Goal: Information Seeking & Learning: Learn about a topic

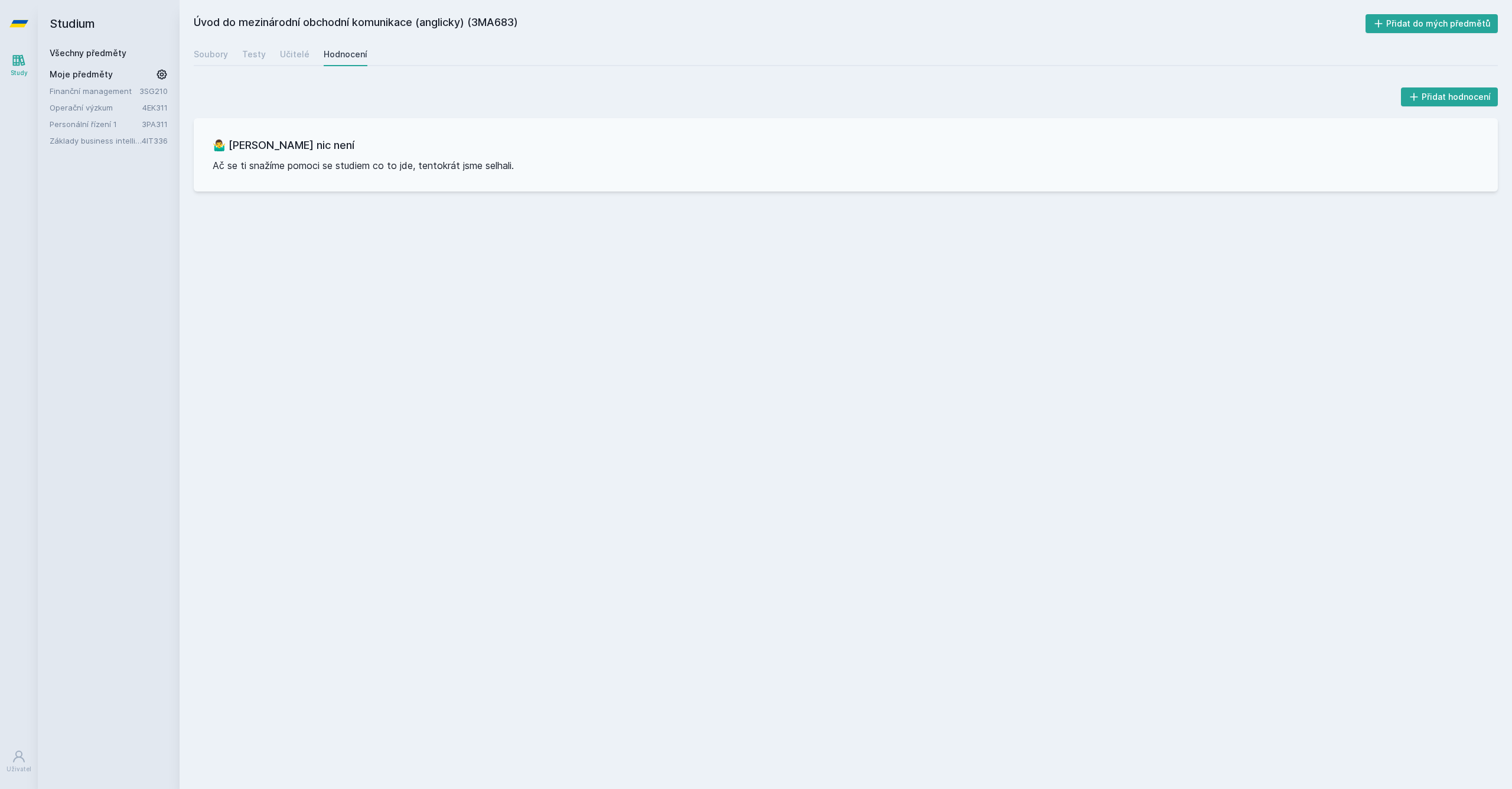
click at [90, 72] on span "Moje předměty" at bounding box center [81, 74] width 63 height 12
click at [91, 59] on div "Všechny předměty Moje předměty Finanční management 3SG210 Operační výzkum 4EK31…" at bounding box center [109, 97] width 118 height 100
click at [24, 68] on link "Study" at bounding box center [18, 64] width 33 height 36
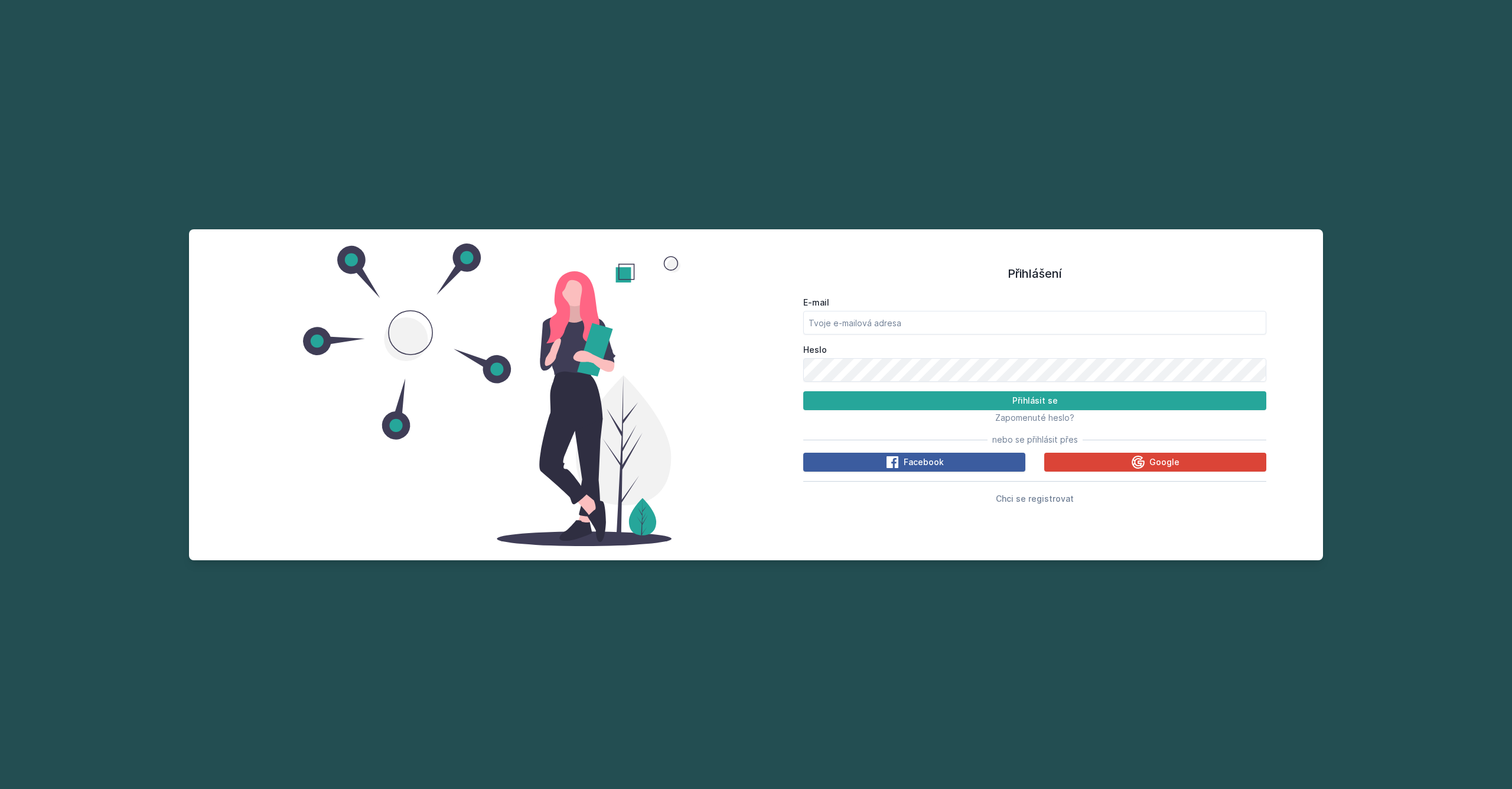
click at [936, 465] on span "Facebook" at bounding box center [923, 462] width 40 height 12
click at [1083, 463] on button "Google" at bounding box center [1155, 462] width 222 height 19
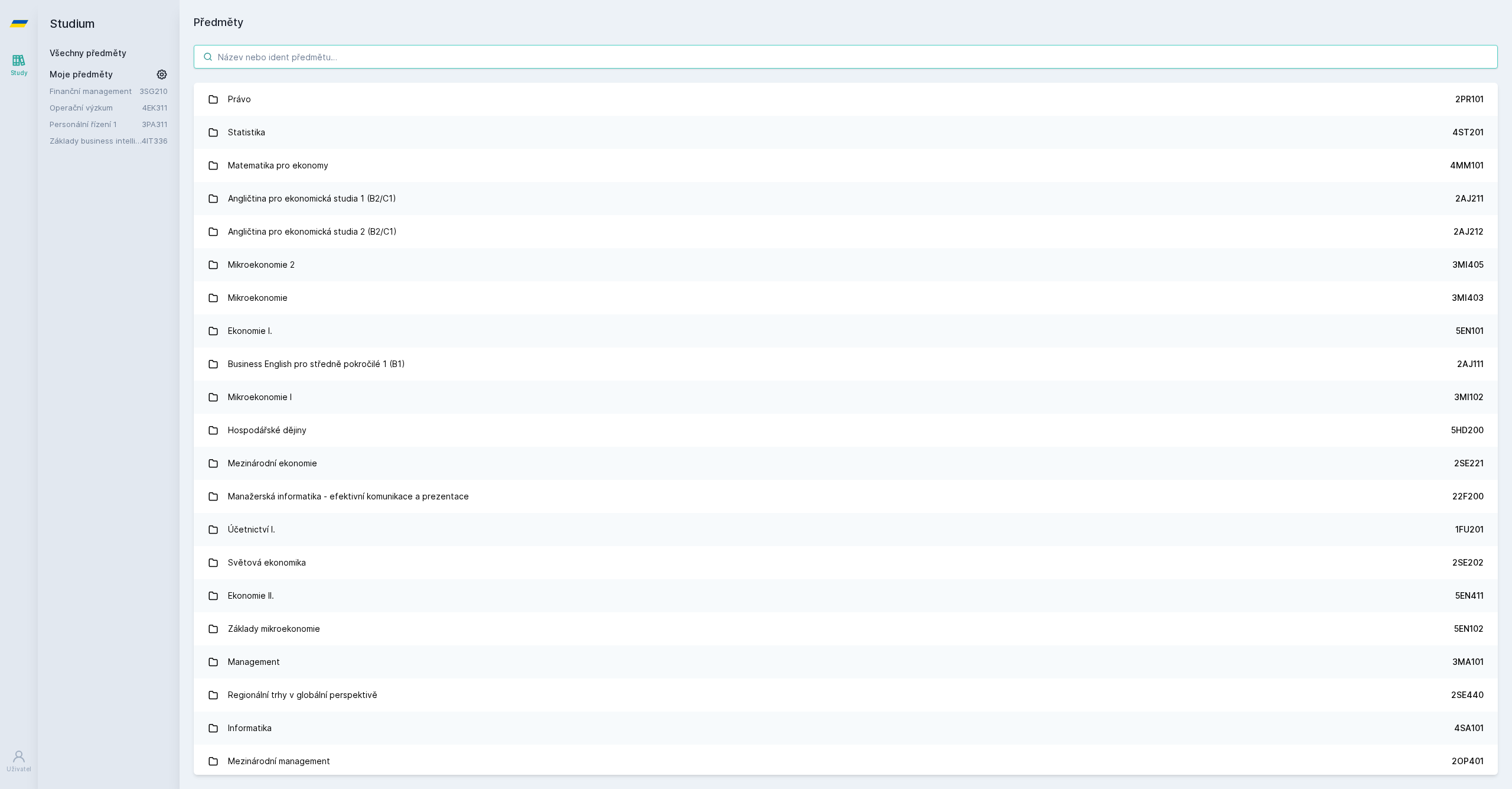
click at [288, 62] on input "search" at bounding box center [846, 57] width 1304 height 24
paste input "3MG301"
type input "3MG301"
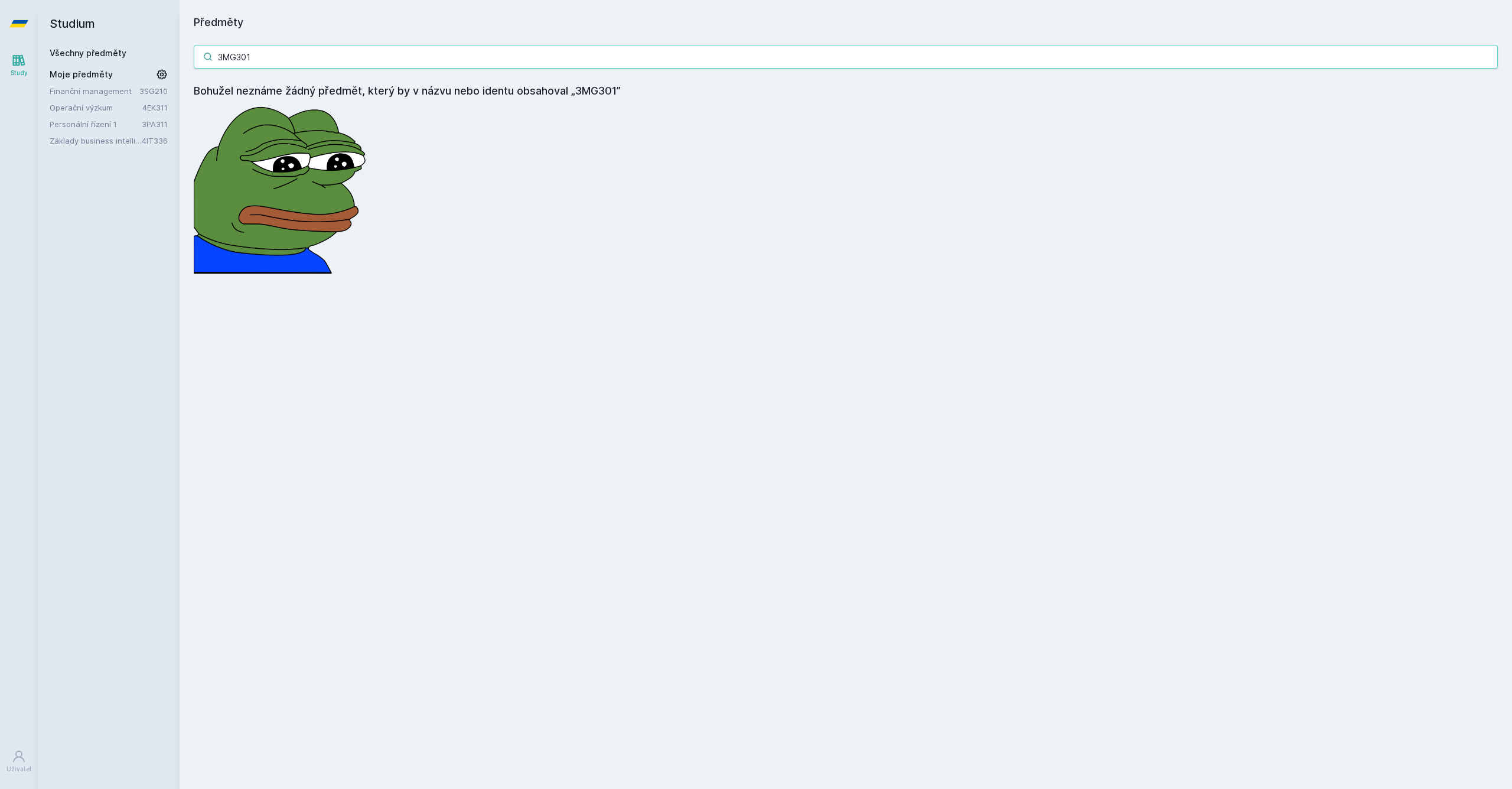
click at [356, 62] on input "3MG301" at bounding box center [846, 57] width 1304 height 24
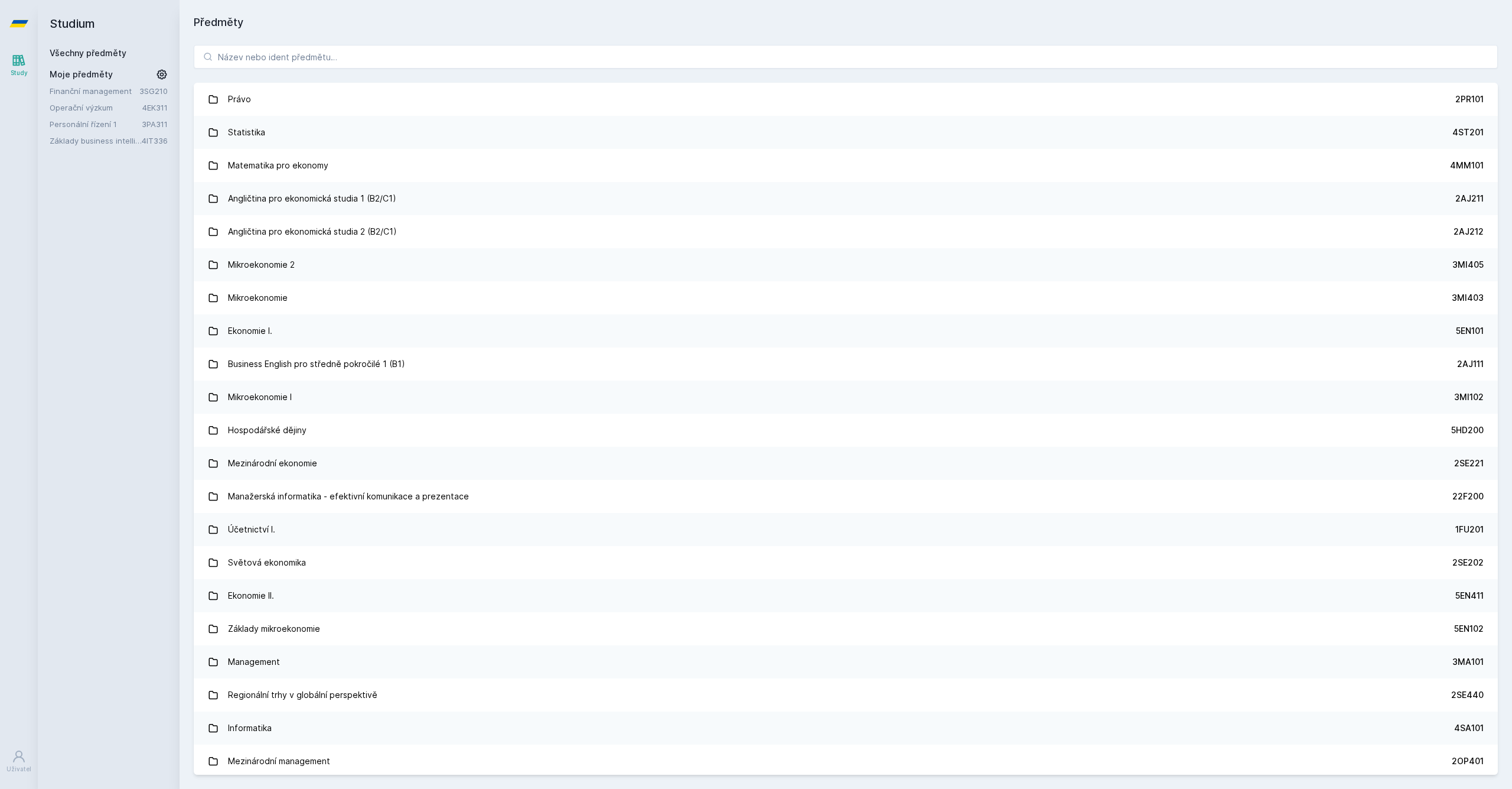
click at [121, 92] on link "Finanční management" at bounding box center [95, 90] width 90 height 12
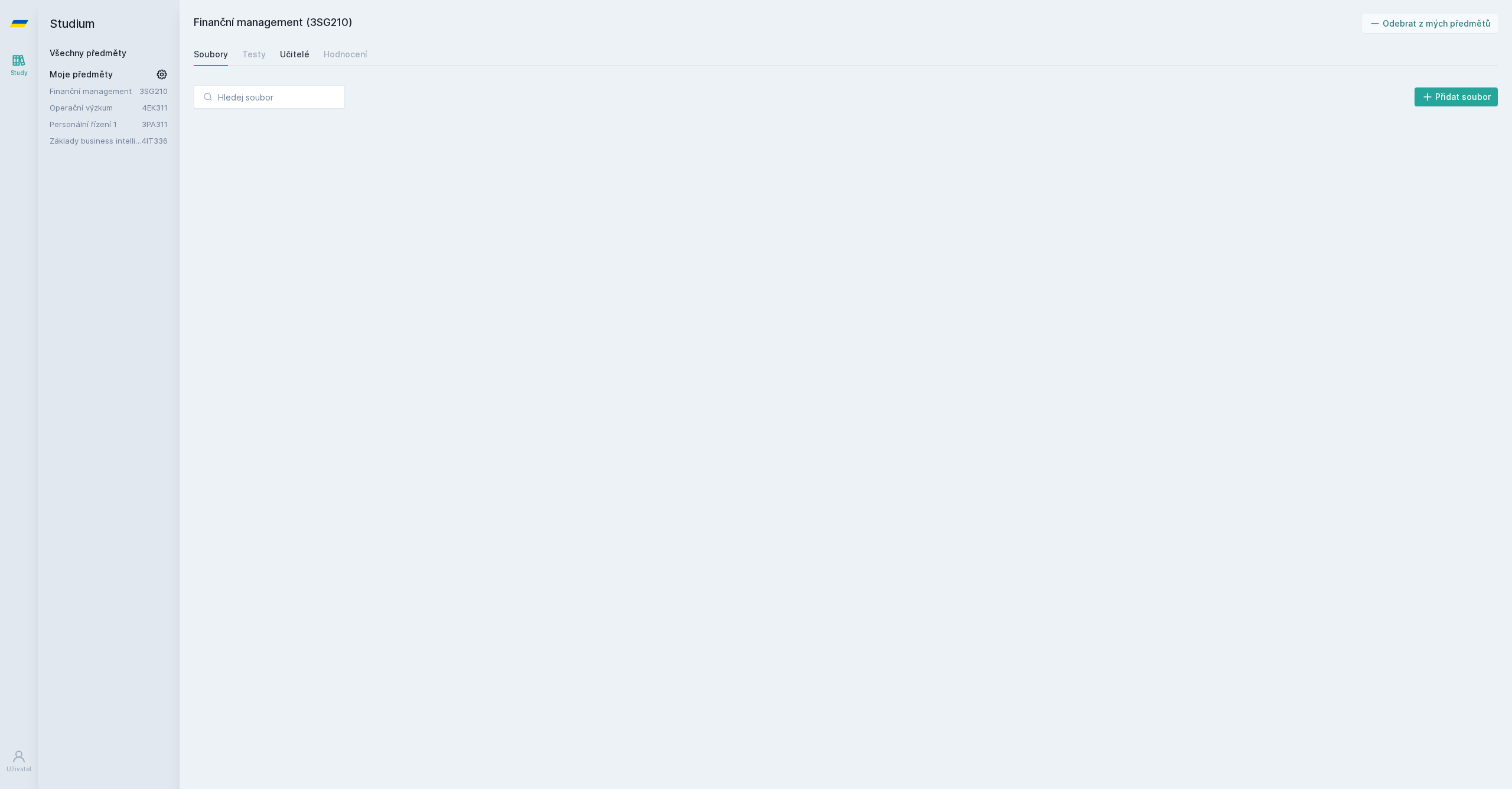
click at [300, 48] on link "Učitelé" at bounding box center [295, 55] width 29 height 24
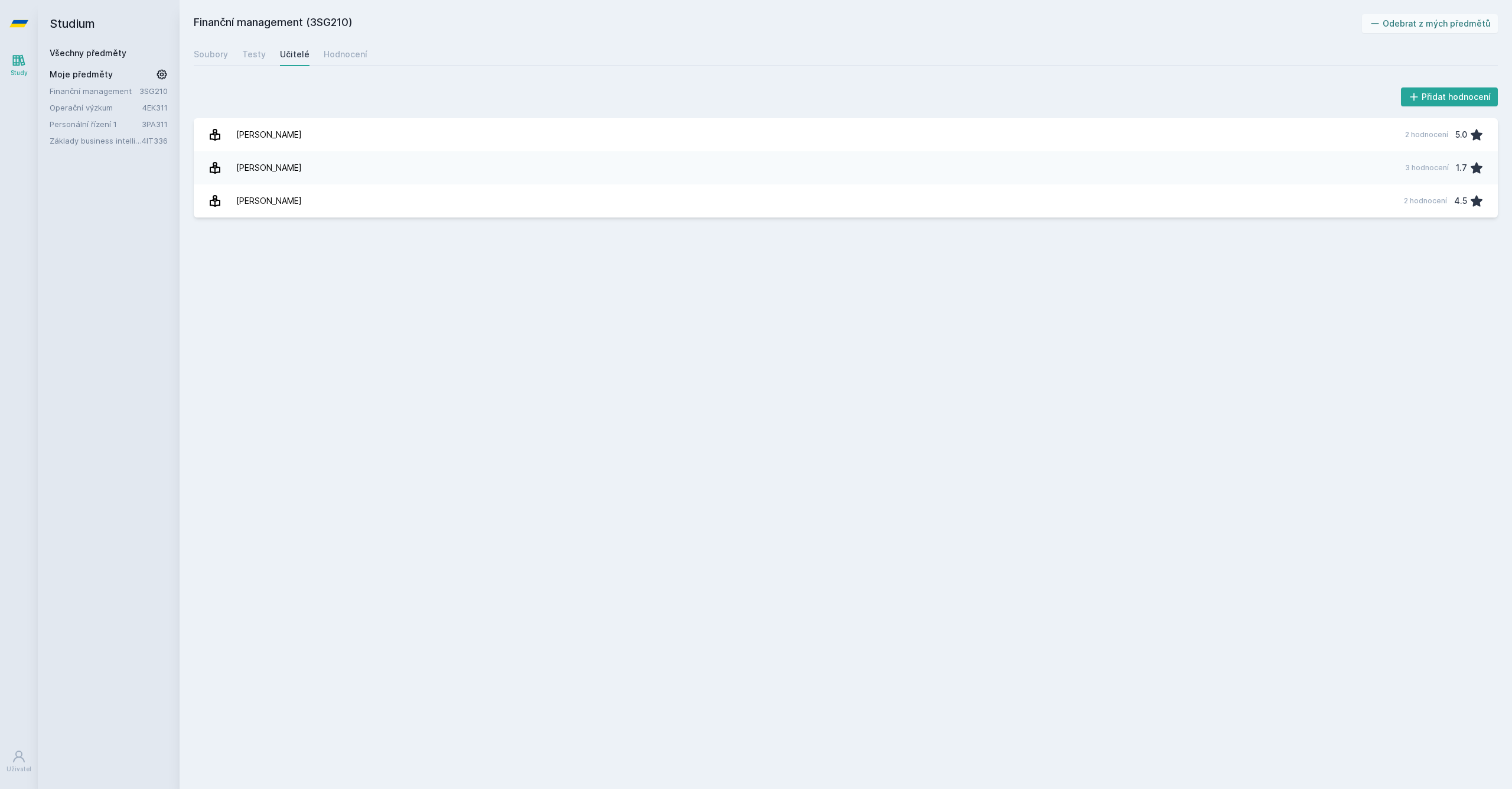
click at [308, 48] on div "Soubory Testy Učitelé Hodnocení" at bounding box center [846, 55] width 1304 height 24
click at [336, 54] on div "Hodnocení" at bounding box center [345, 54] width 43 height 12
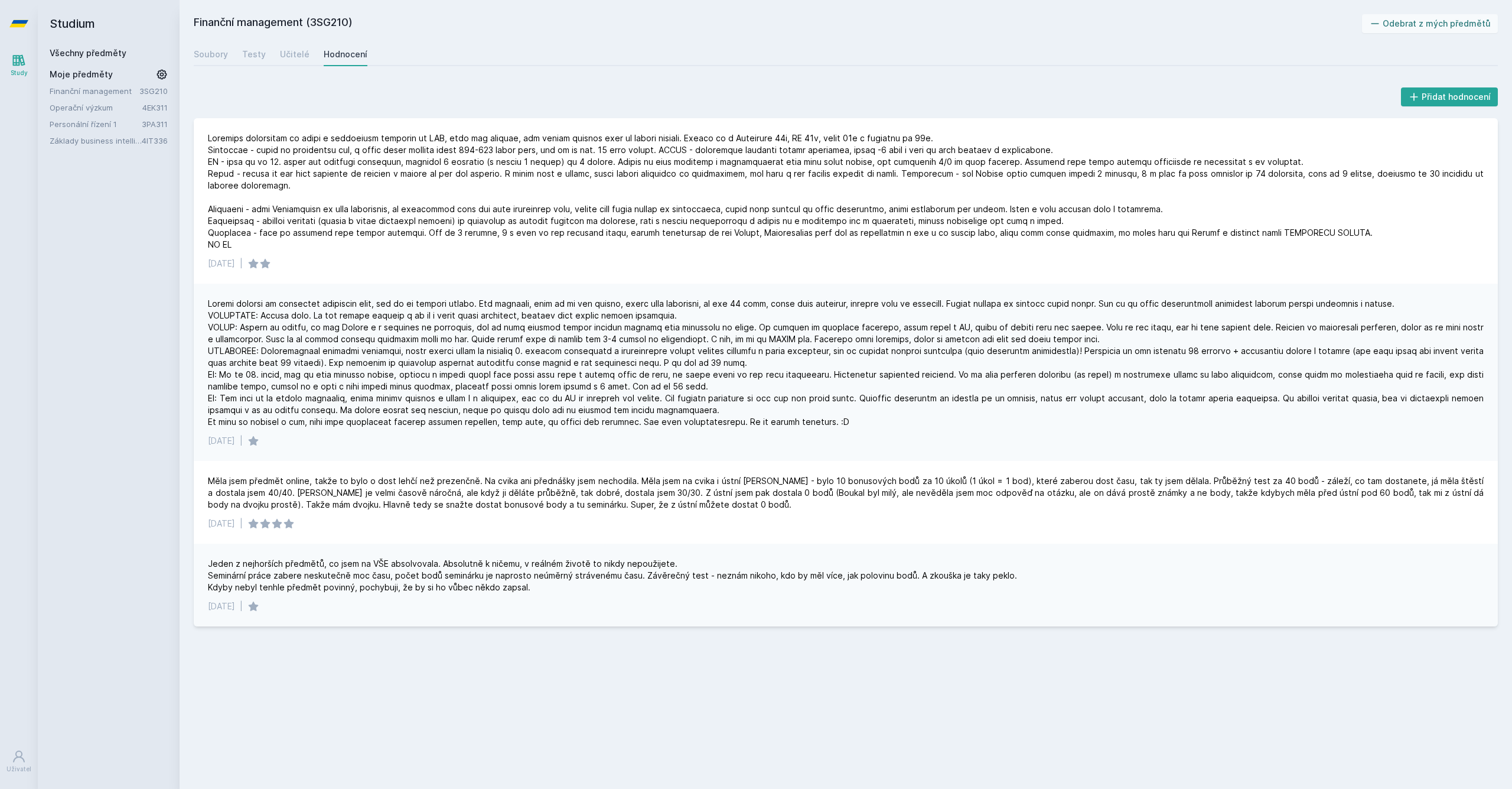
click at [712, 7] on div "Finanční management (3SG210) Odebrat z mých předmětů [GEOGRAPHIC_DATA] Testy Uč…" at bounding box center [845, 394] width 1332 height 789
click at [92, 108] on link "Operační výzkum" at bounding box center [96, 107] width 92 height 12
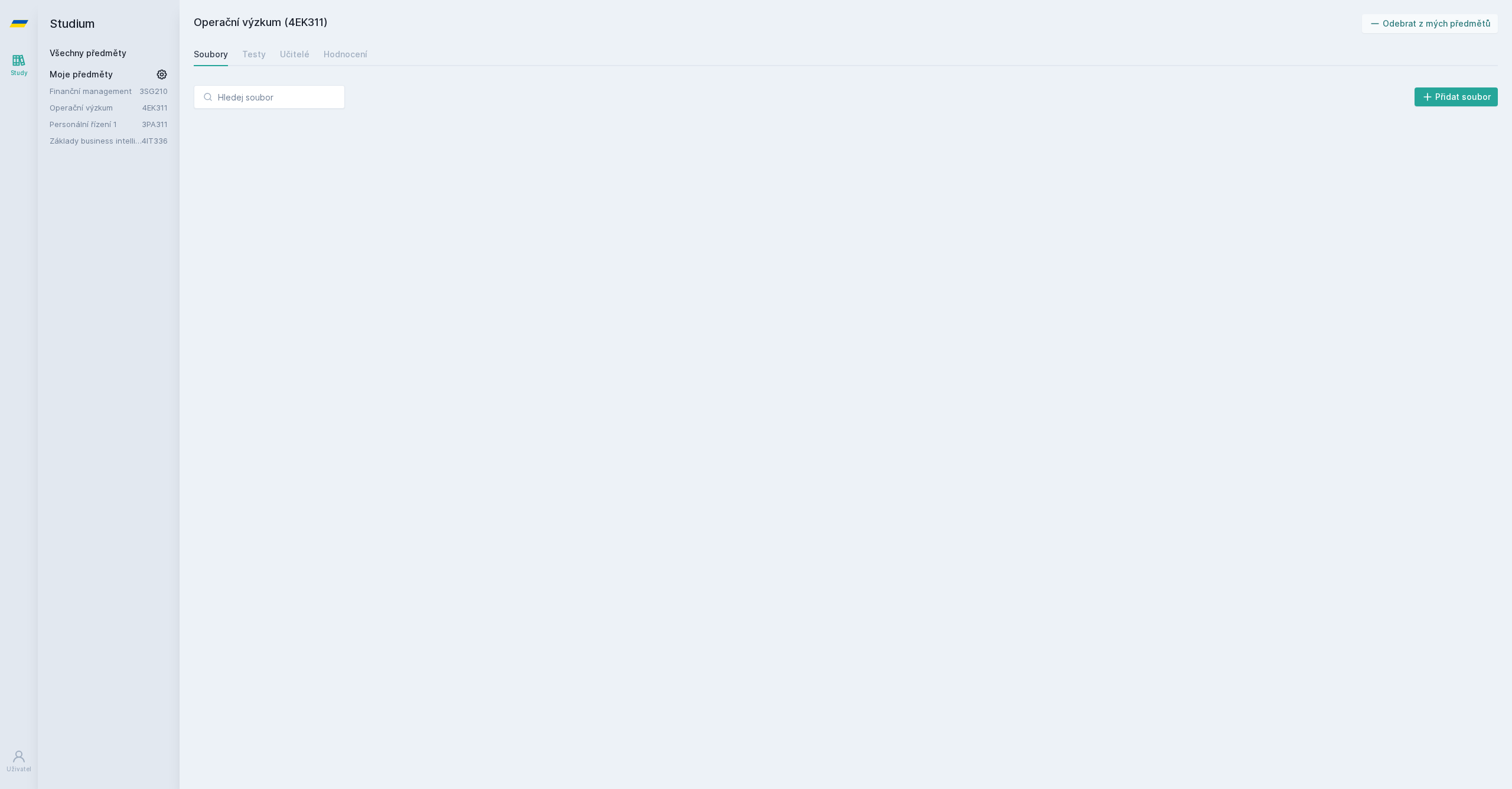
click at [340, 42] on div "Operační výzkum (4EK311) Odebrat z mých předmětů [GEOGRAPHIC_DATA] Testy Učitel…" at bounding box center [846, 394] width 1304 height 760
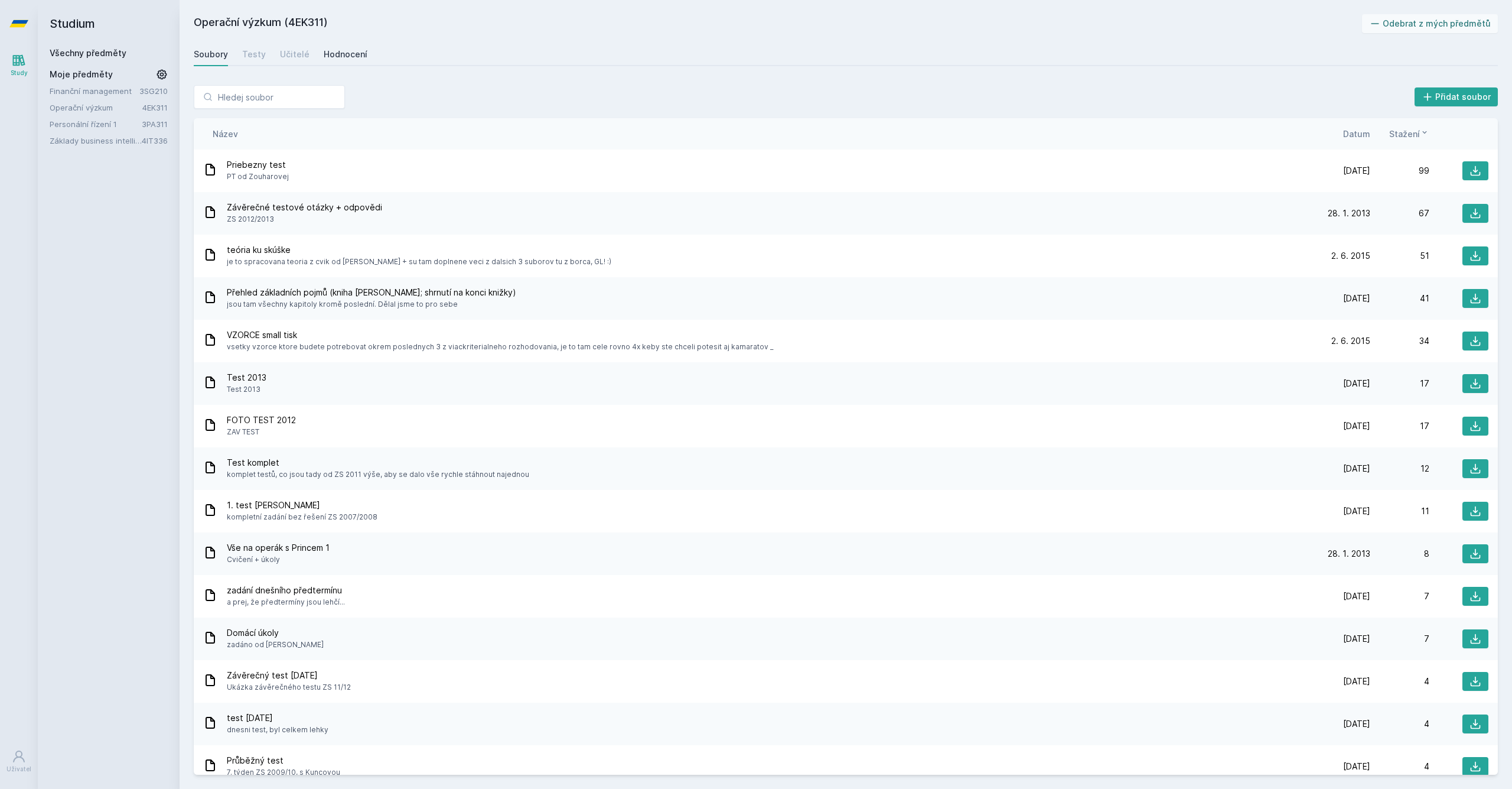
click at [340, 47] on link "Hodnocení" at bounding box center [345, 55] width 43 height 24
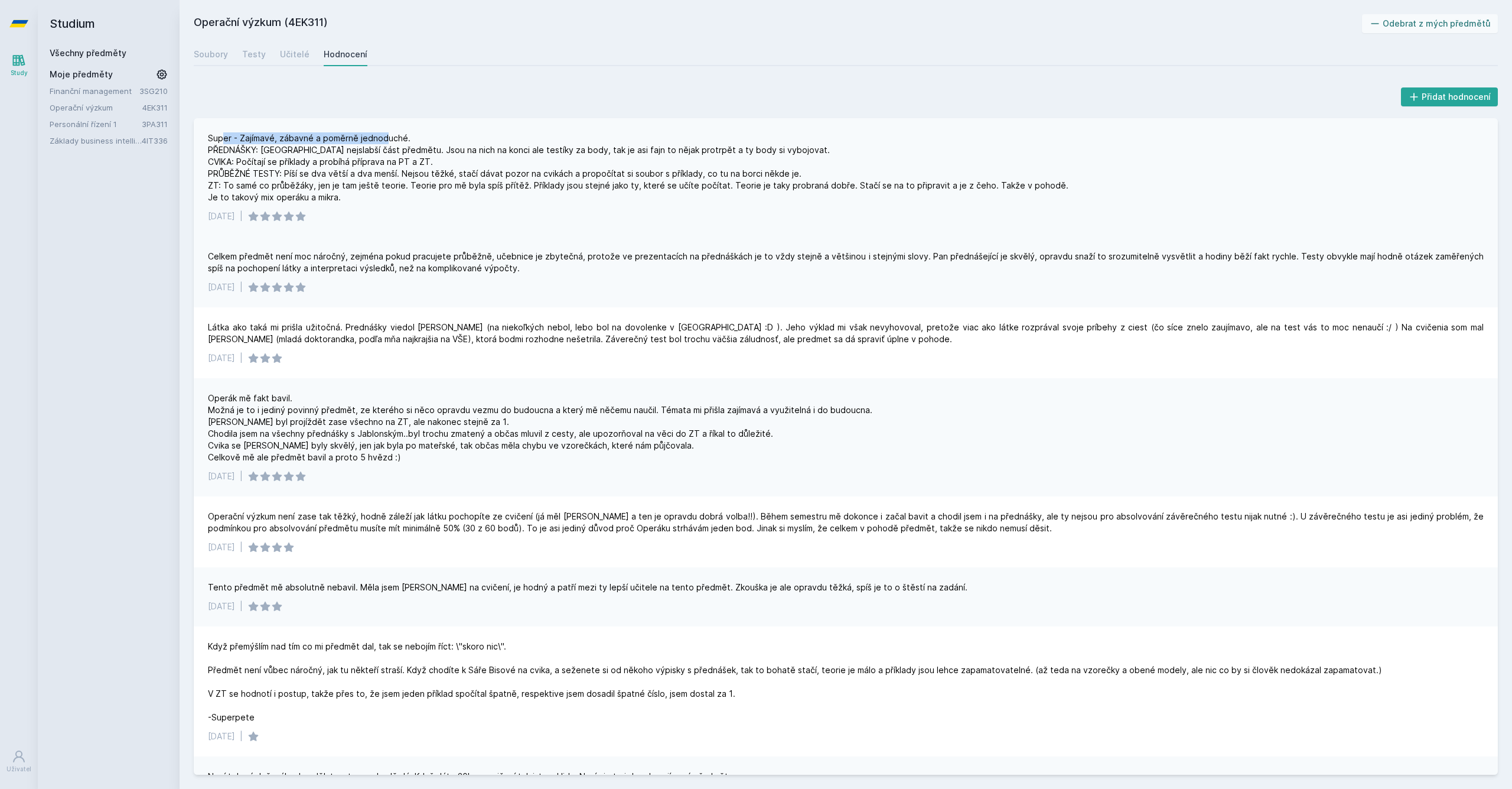
drag, startPoint x: 223, startPoint y: 141, endPoint x: 386, endPoint y: 138, distance: 163.0
click at [386, 138] on div "Super - Zajímavé, zábavné a poměrně jednoduché. PŘEDNÁŠKY: [GEOGRAPHIC_DATA] ne…" at bounding box center [639, 167] width 863 height 71
drag, startPoint x: 270, startPoint y: 146, endPoint x: 377, endPoint y: 146, distance: 107.0
click at [377, 146] on div "Super - Zajímavé, zábavné a poměrně jednoduché. PŘEDNÁŠKY: [GEOGRAPHIC_DATA] ne…" at bounding box center [639, 167] width 863 height 71
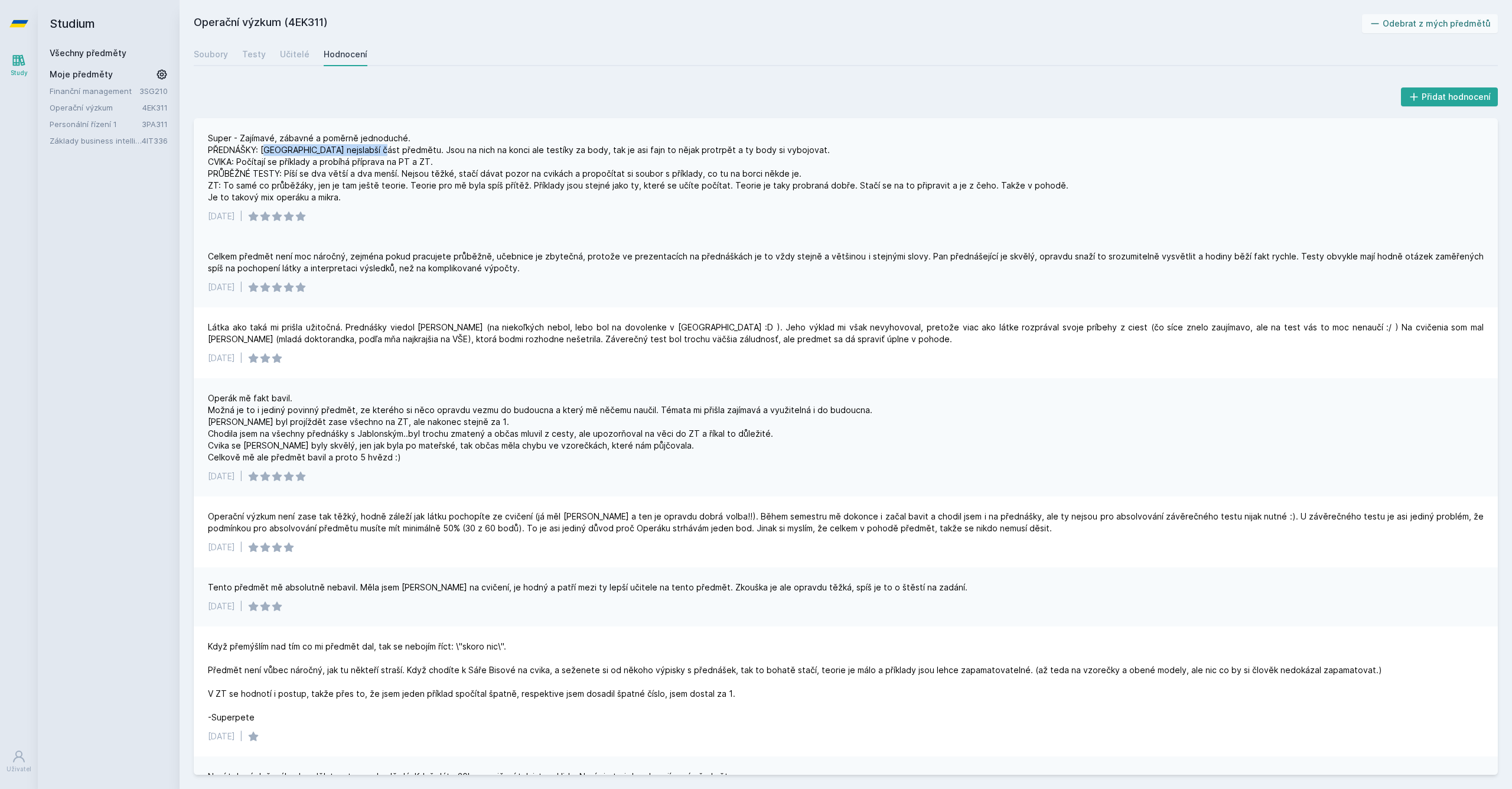
click at [377, 146] on div "Super - Zajímavé, zábavné a poměrně jednoduché. PŘEDNÁŠKY: [GEOGRAPHIC_DATA] ne…" at bounding box center [639, 167] width 863 height 71
drag, startPoint x: 242, startPoint y: 163, endPoint x: 419, endPoint y: 159, distance: 177.0
click at [419, 160] on div "Super - Zajímavé, zábavné a poměrně jednoduché. PŘEDNÁŠKY: [GEOGRAPHIC_DATA] ne…" at bounding box center [639, 167] width 863 height 71
click at [419, 159] on div "Super - Zajímavé, zábavné a poměrně jednoduché. PŘEDNÁŠKY: [GEOGRAPHIC_DATA] ne…" at bounding box center [639, 167] width 863 height 71
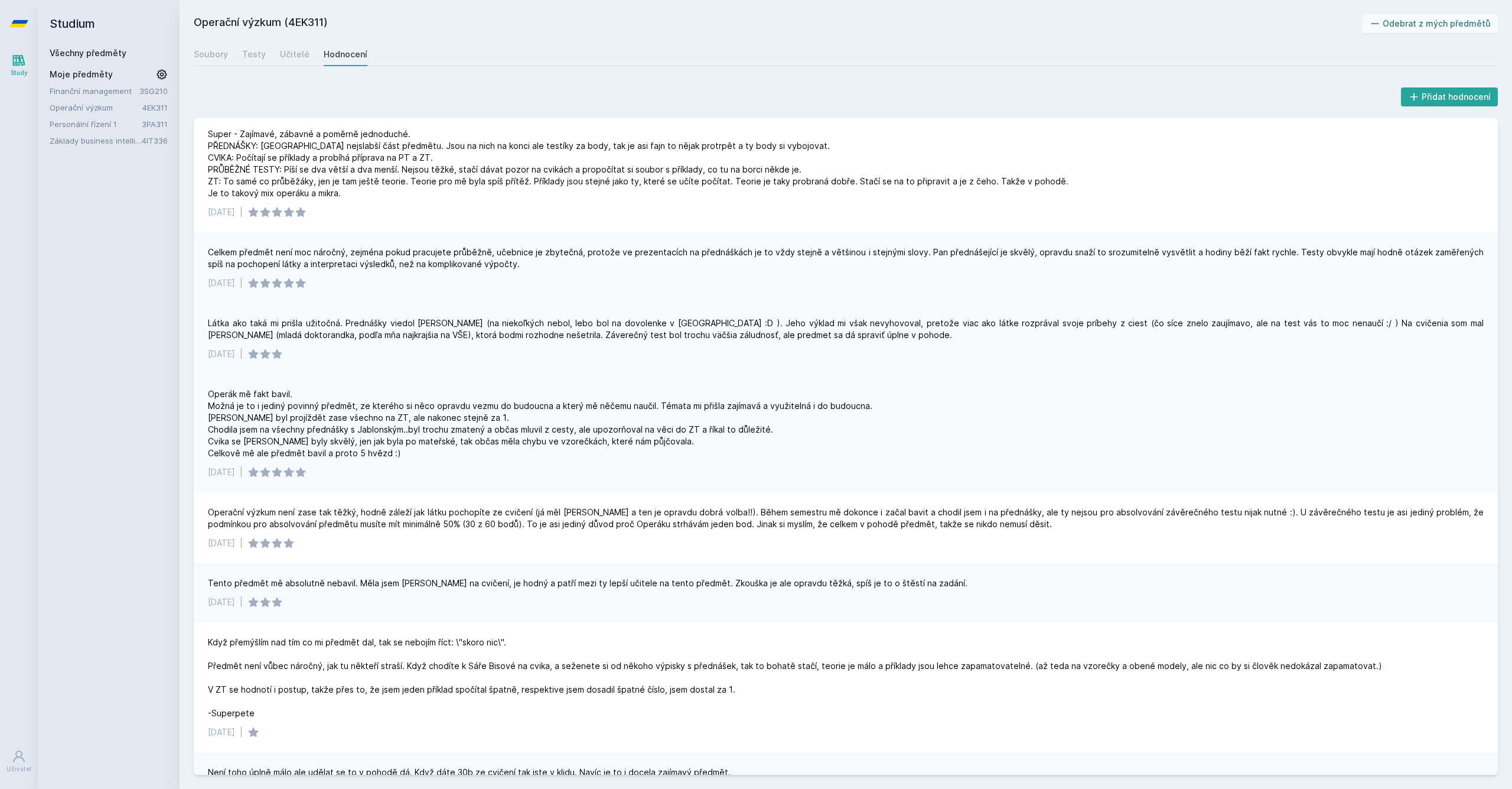
scroll to position [23, 0]
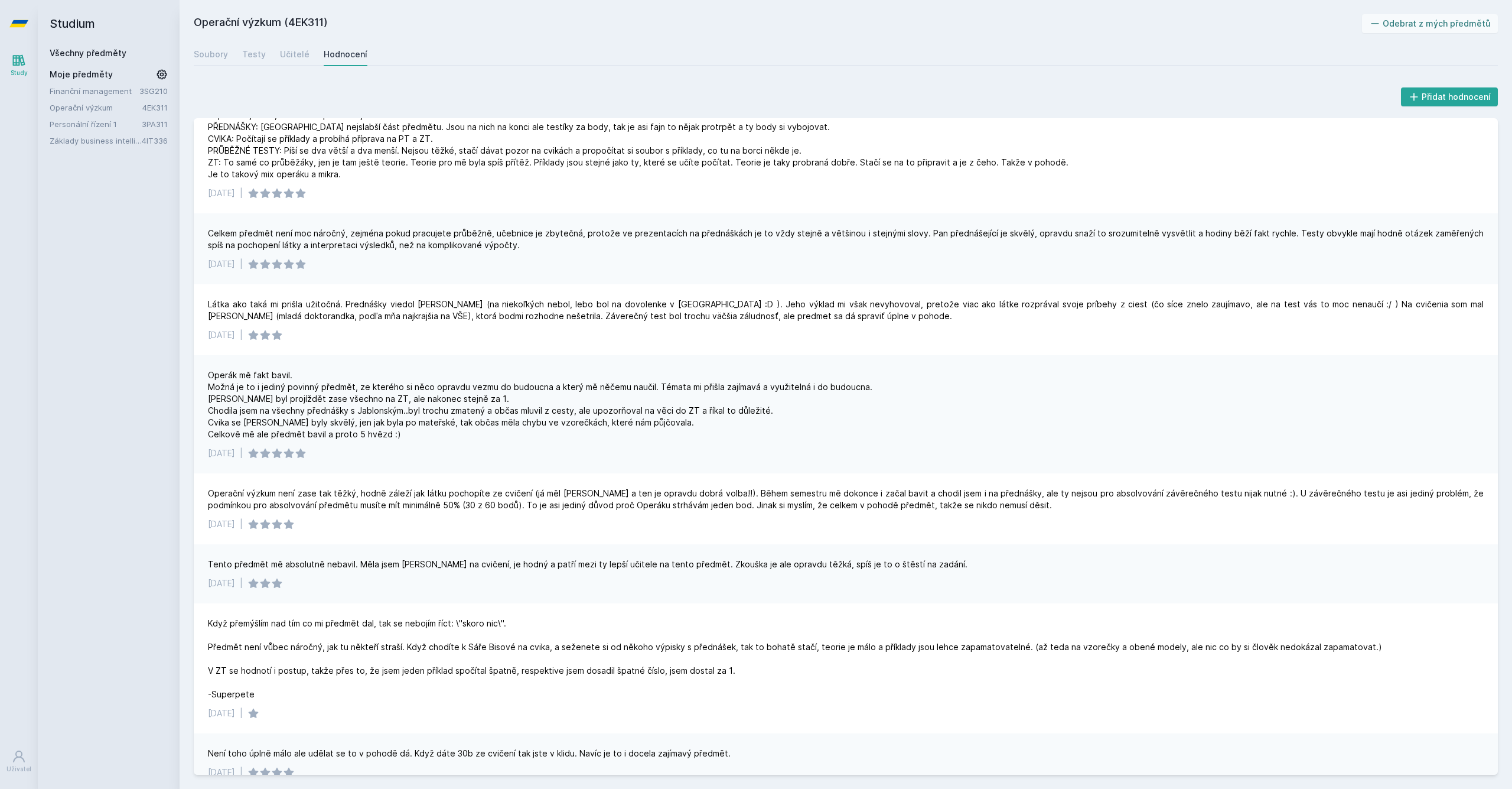
click at [81, 127] on link "Personální řízení 1" at bounding box center [96, 124] width 92 height 12
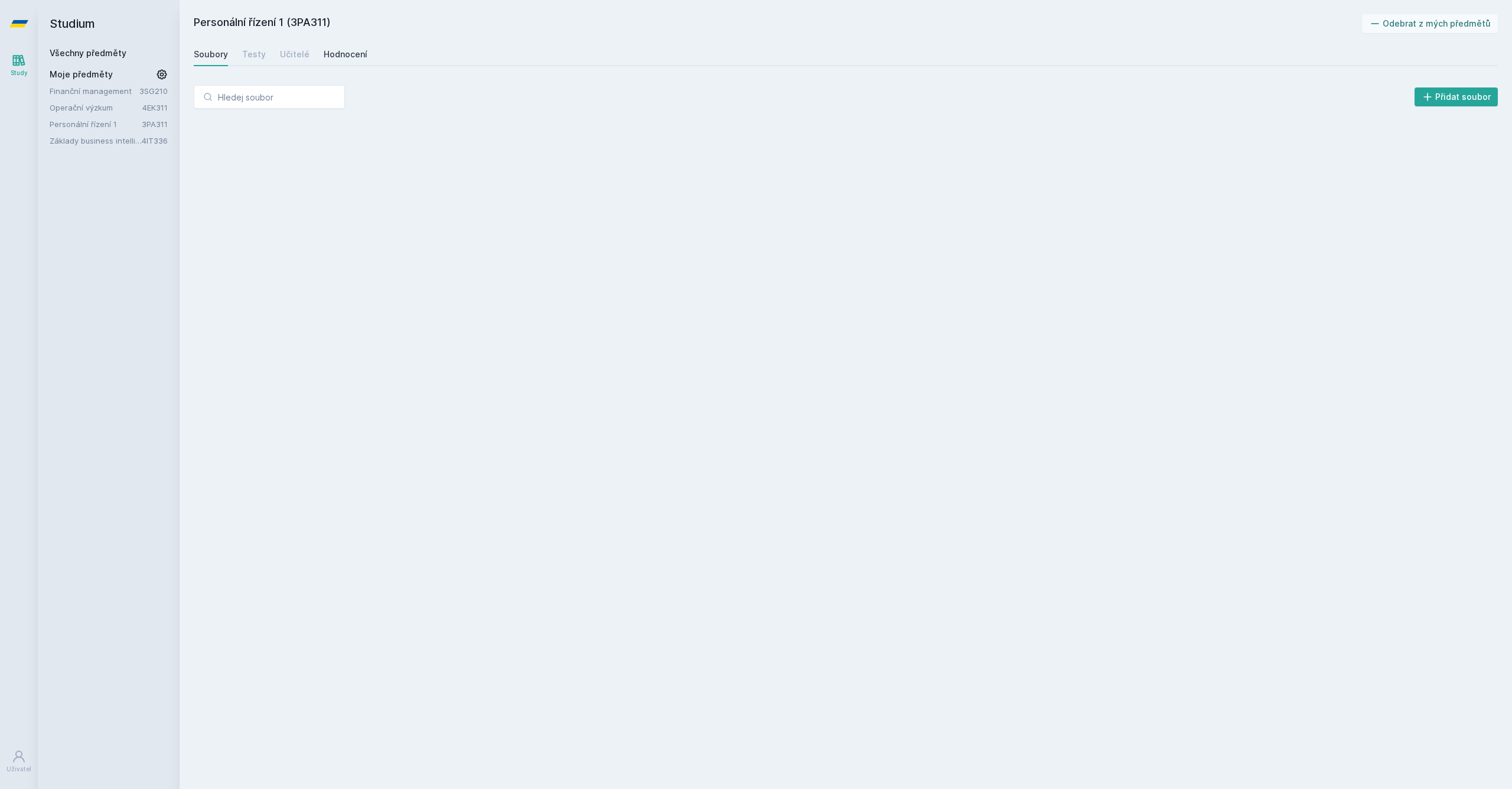
click at [333, 53] on div "Hodnocení" at bounding box center [345, 54] width 43 height 12
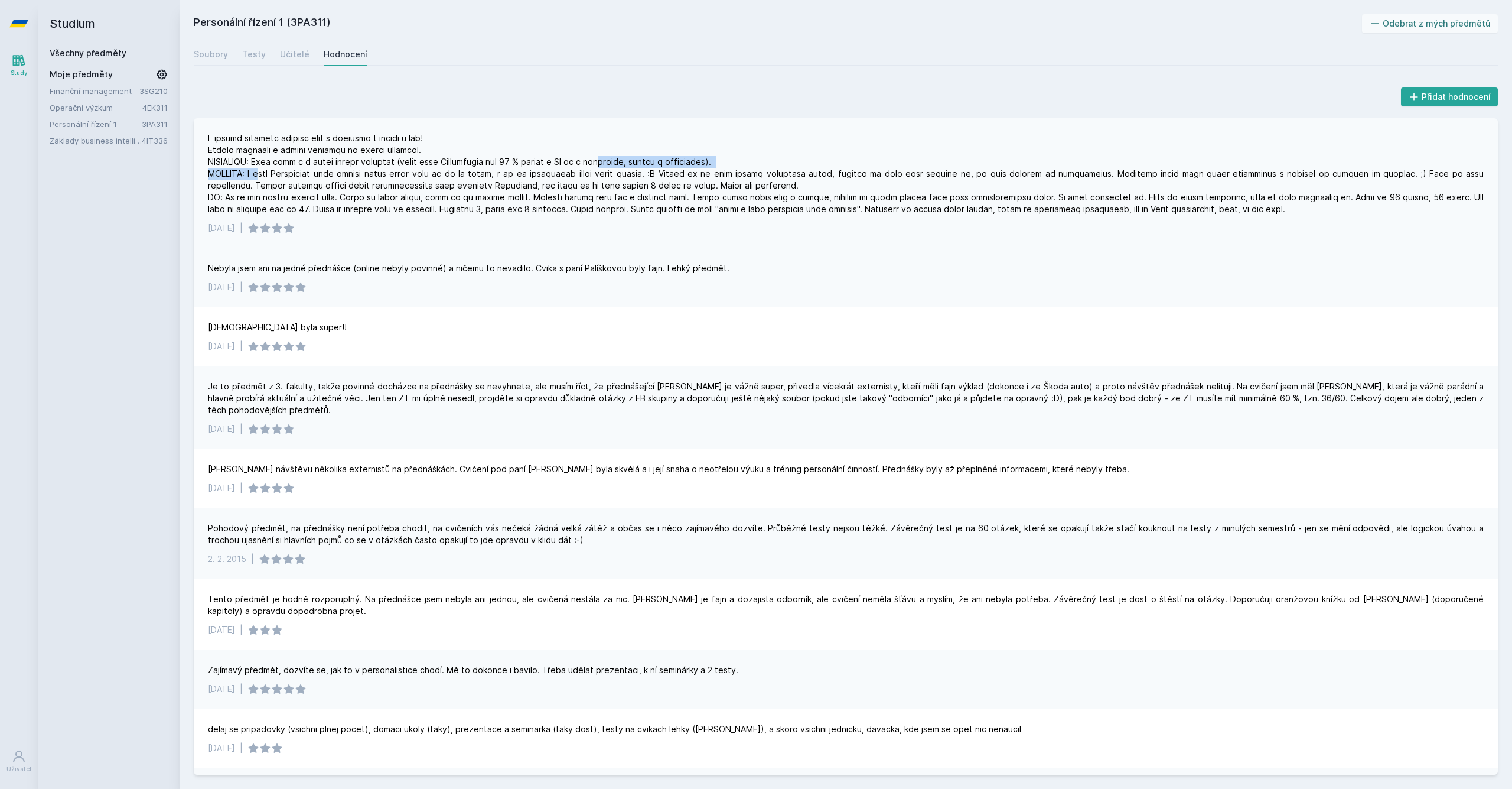
drag, startPoint x: 257, startPoint y: 171, endPoint x: 615, endPoint y: 166, distance: 358.0
click at [614, 166] on div at bounding box center [845, 174] width 1275 height 83
click at [644, 182] on div at bounding box center [845, 174] width 1275 height 83
drag, startPoint x: 647, startPoint y: 169, endPoint x: 506, endPoint y: 172, distance: 141.0
click at [506, 172] on div at bounding box center [845, 174] width 1275 height 83
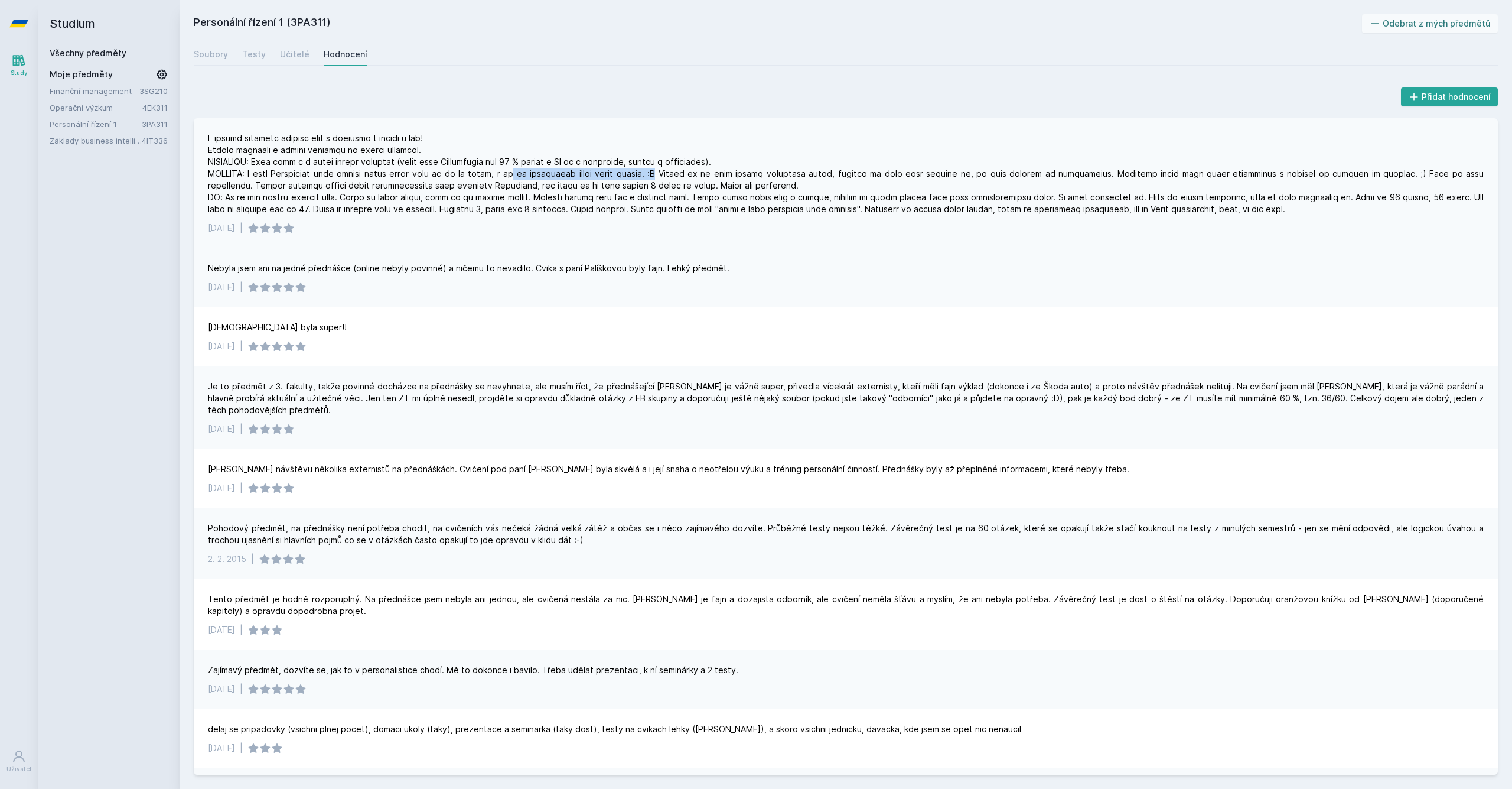
click at [506, 172] on div at bounding box center [845, 174] width 1275 height 83
drag, startPoint x: 658, startPoint y: 173, endPoint x: 958, endPoint y: 170, distance: 300.0
click at [958, 170] on div at bounding box center [845, 174] width 1275 height 83
drag, startPoint x: 952, startPoint y: 174, endPoint x: 1090, endPoint y: 171, distance: 138.0
click at [1090, 171] on div at bounding box center [845, 174] width 1275 height 83
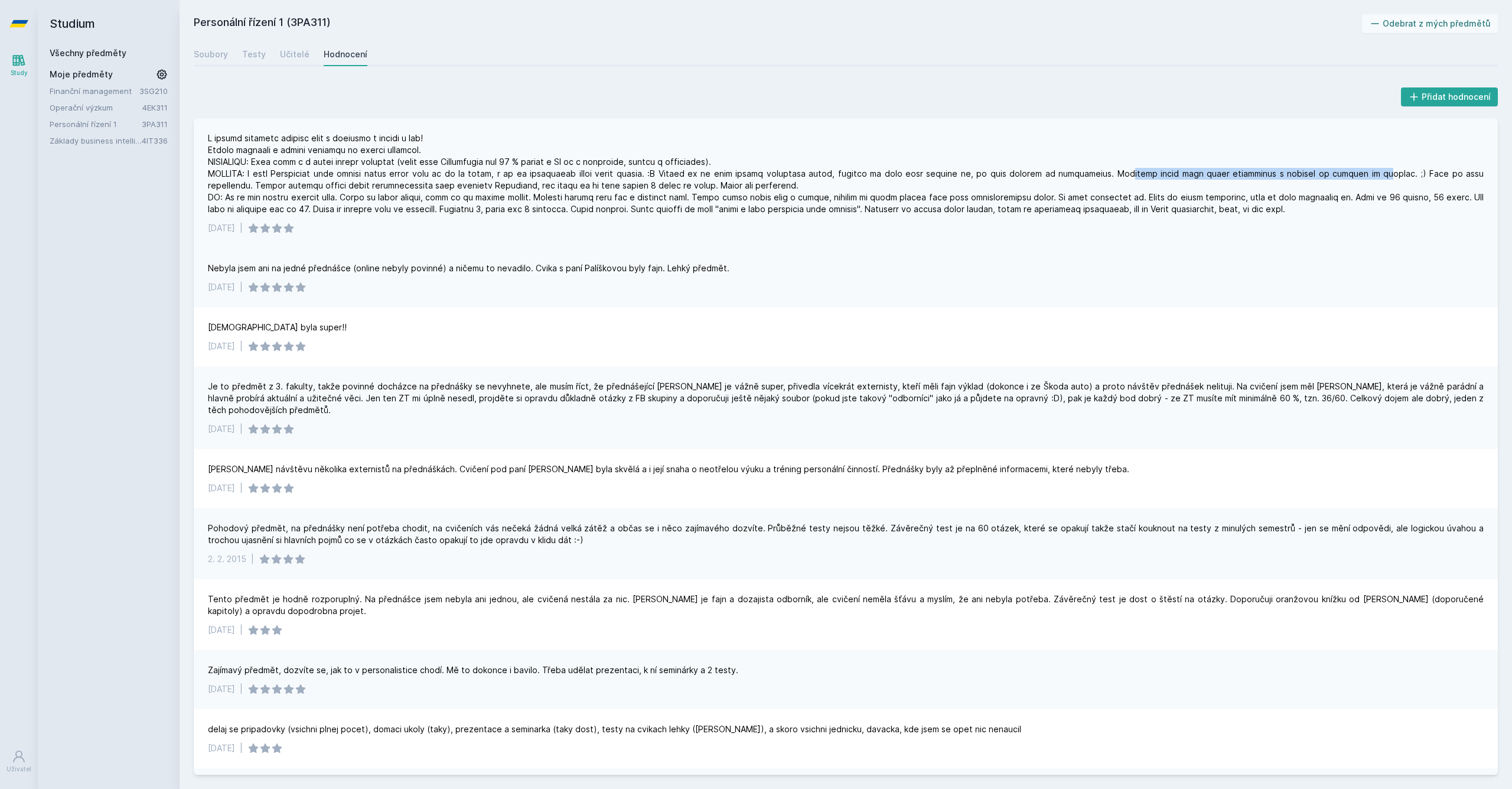
drag, startPoint x: 1089, startPoint y: 172, endPoint x: 1325, endPoint y: 170, distance: 236.0
click at [1325, 170] on div at bounding box center [845, 174] width 1275 height 83
click at [1345, 179] on div at bounding box center [845, 174] width 1275 height 83
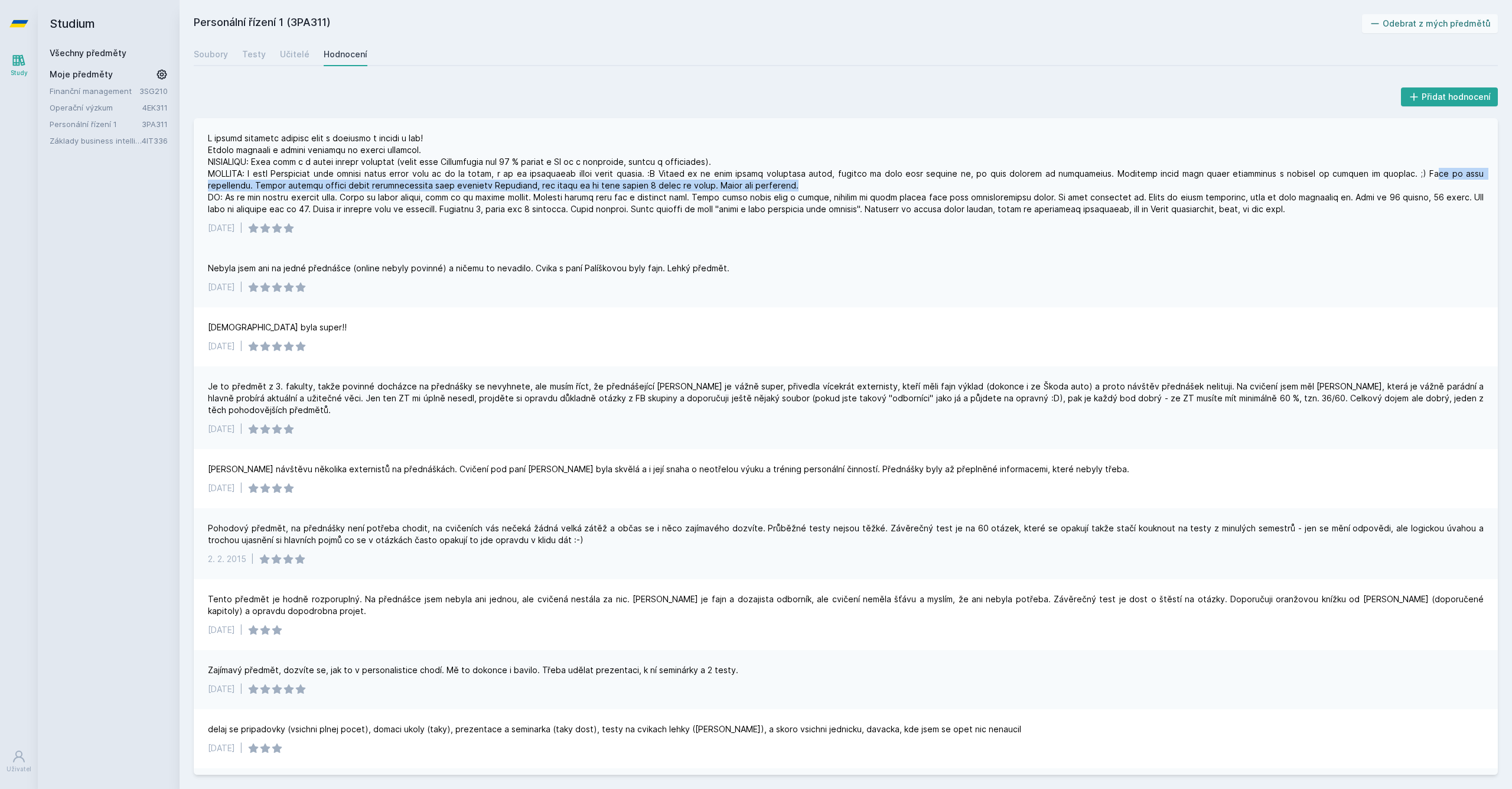
drag, startPoint x: 1367, startPoint y: 175, endPoint x: 1314, endPoint y: 182, distance: 53.5
click at [1318, 182] on div at bounding box center [845, 174] width 1275 height 83
click at [250, 55] on div "Testy" at bounding box center [254, 54] width 24 height 12
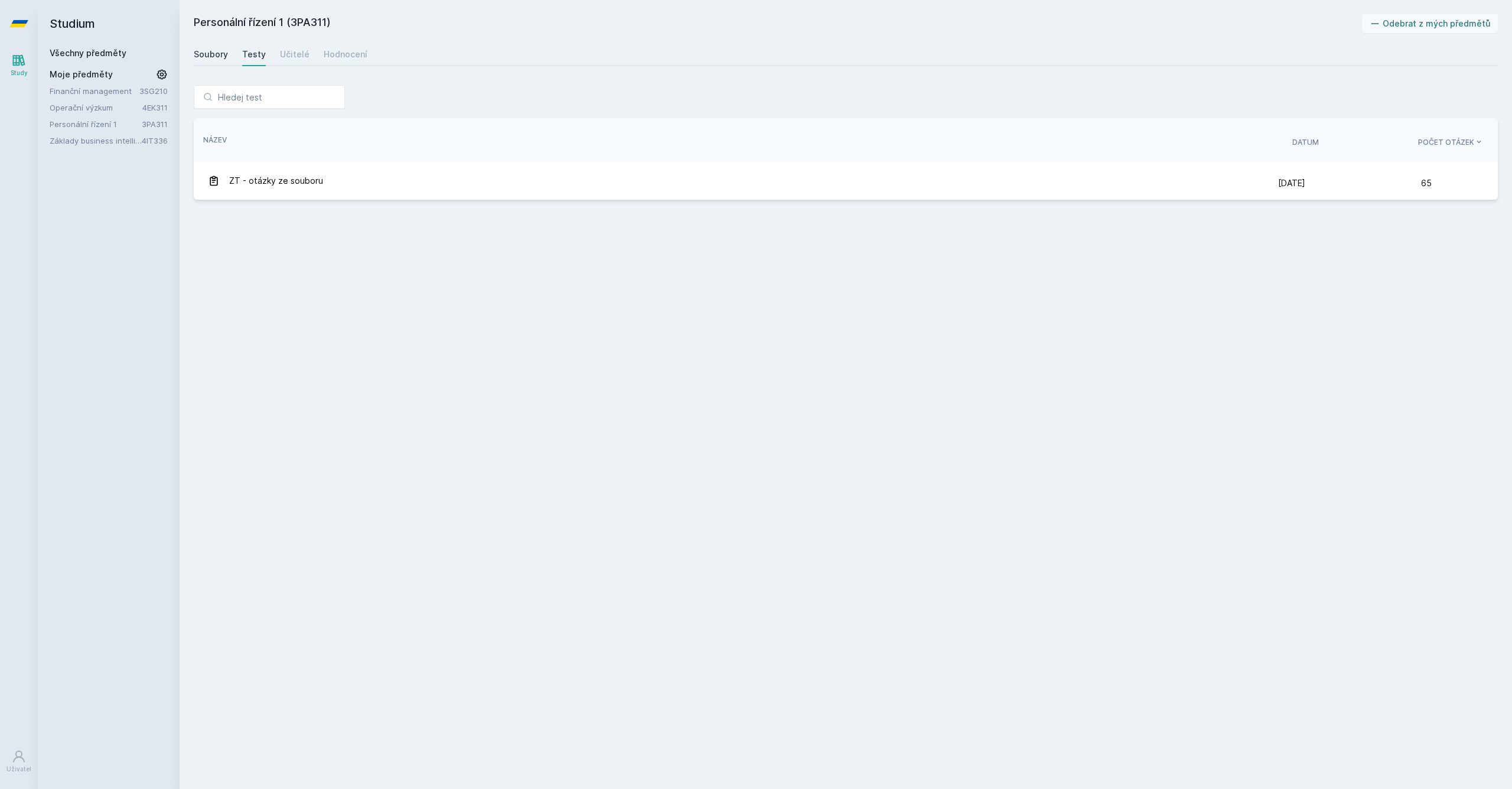
click at [214, 58] on div "Soubory" at bounding box center [211, 54] width 34 height 12
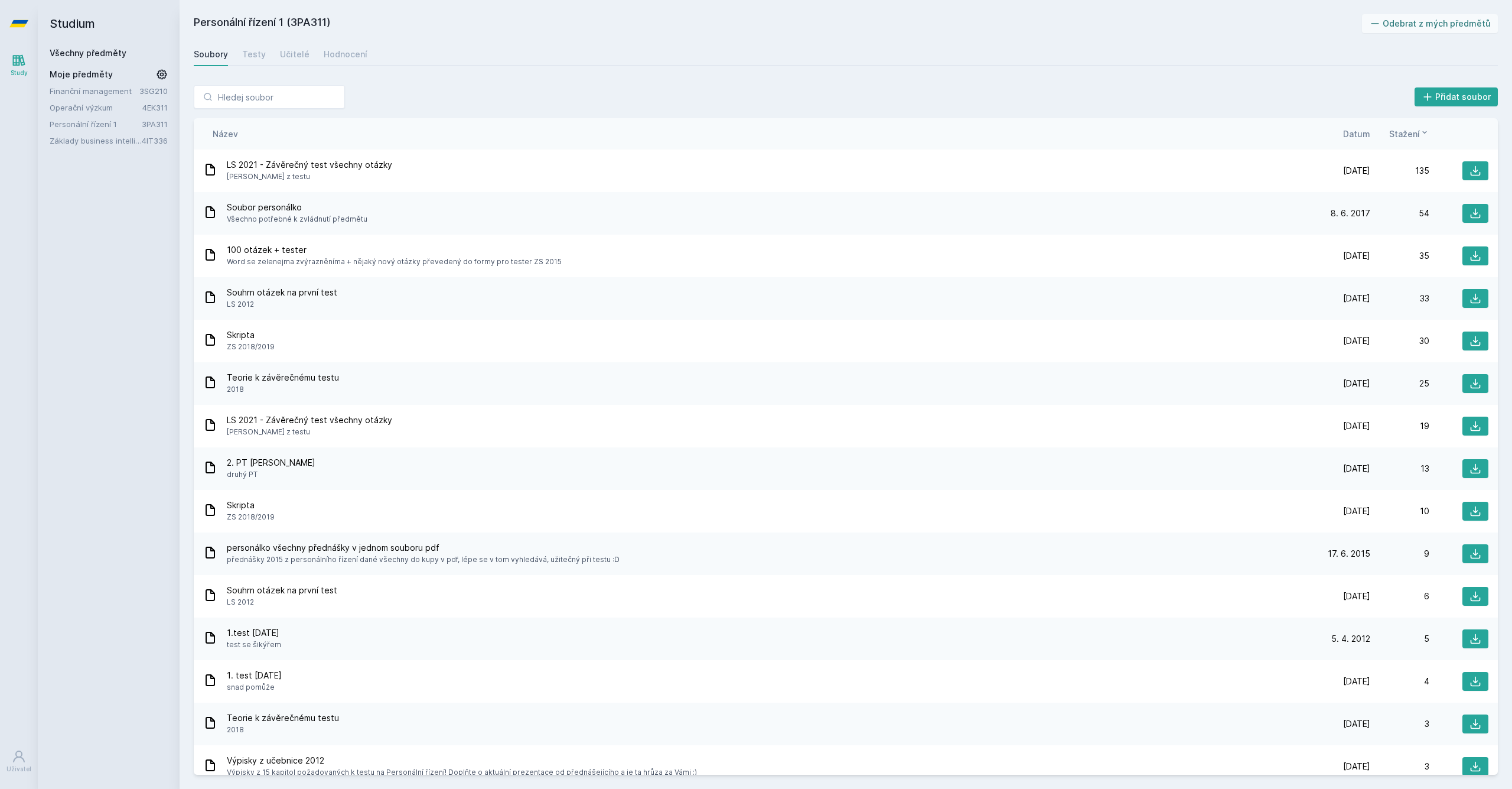
click at [100, 92] on link "Finanční management" at bounding box center [95, 90] width 90 height 12
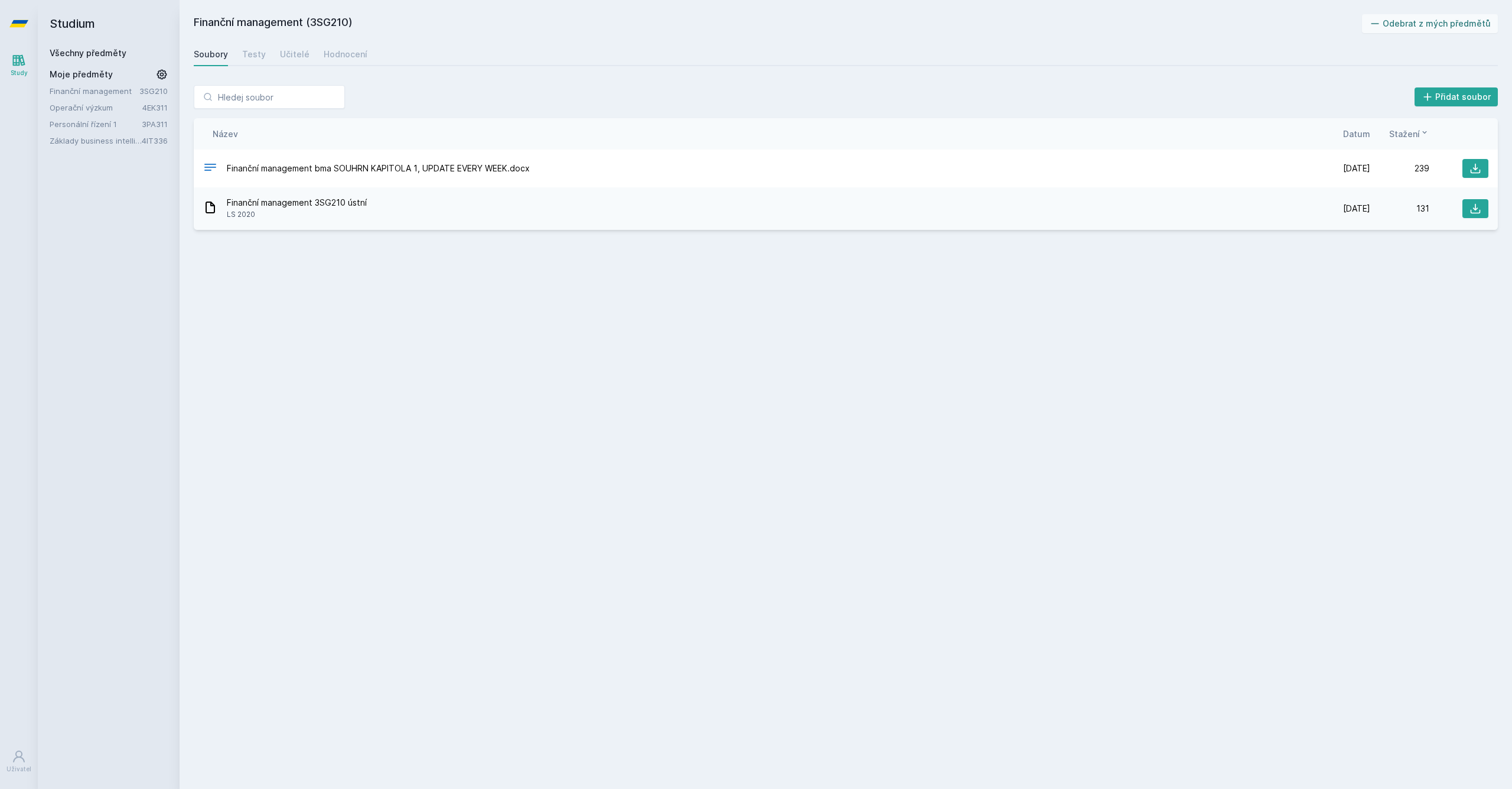
click at [97, 108] on link "Operační výzkum" at bounding box center [96, 107] width 92 height 12
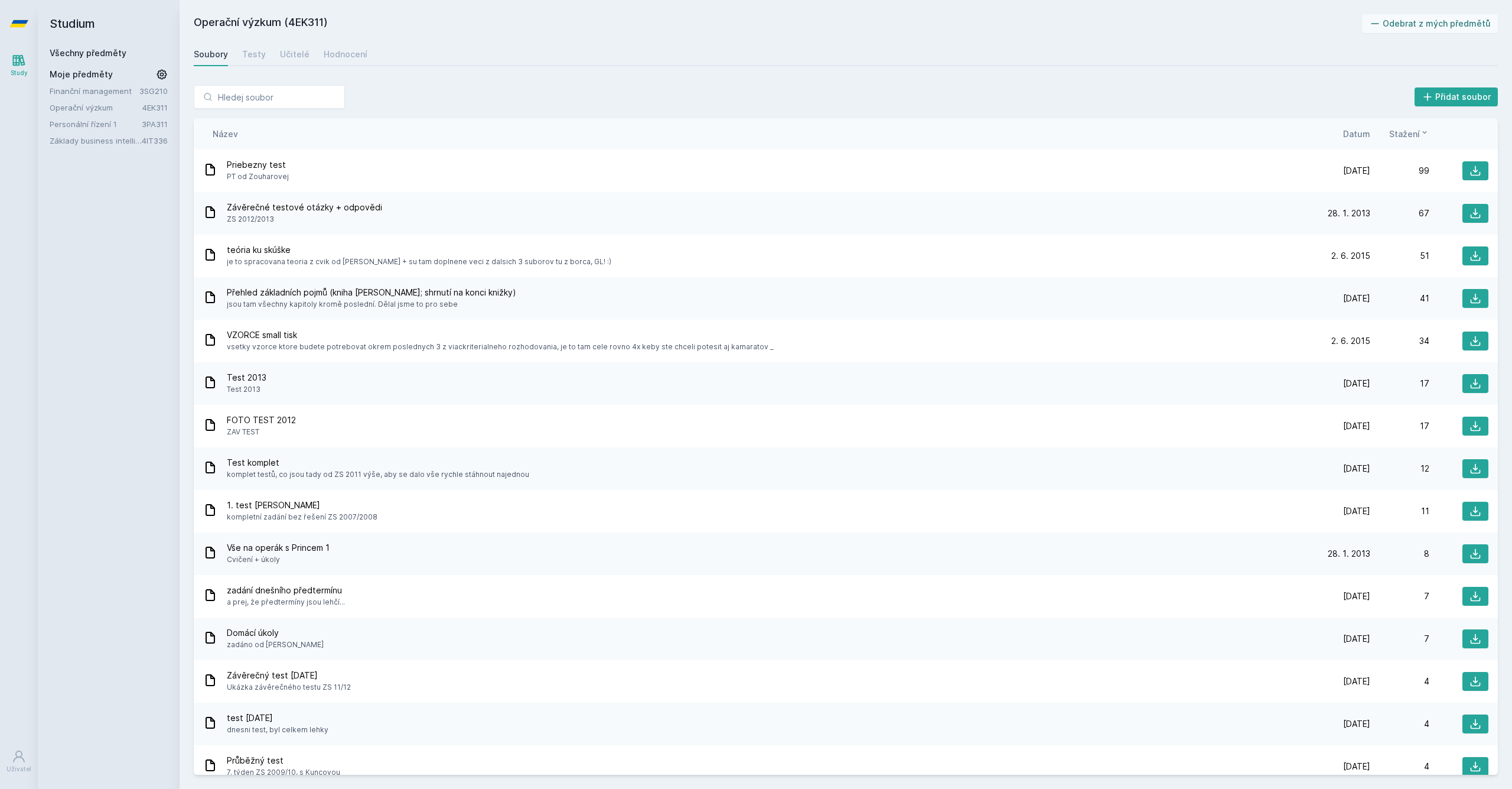
click at [1358, 137] on span "Datum" at bounding box center [1356, 134] width 27 height 13
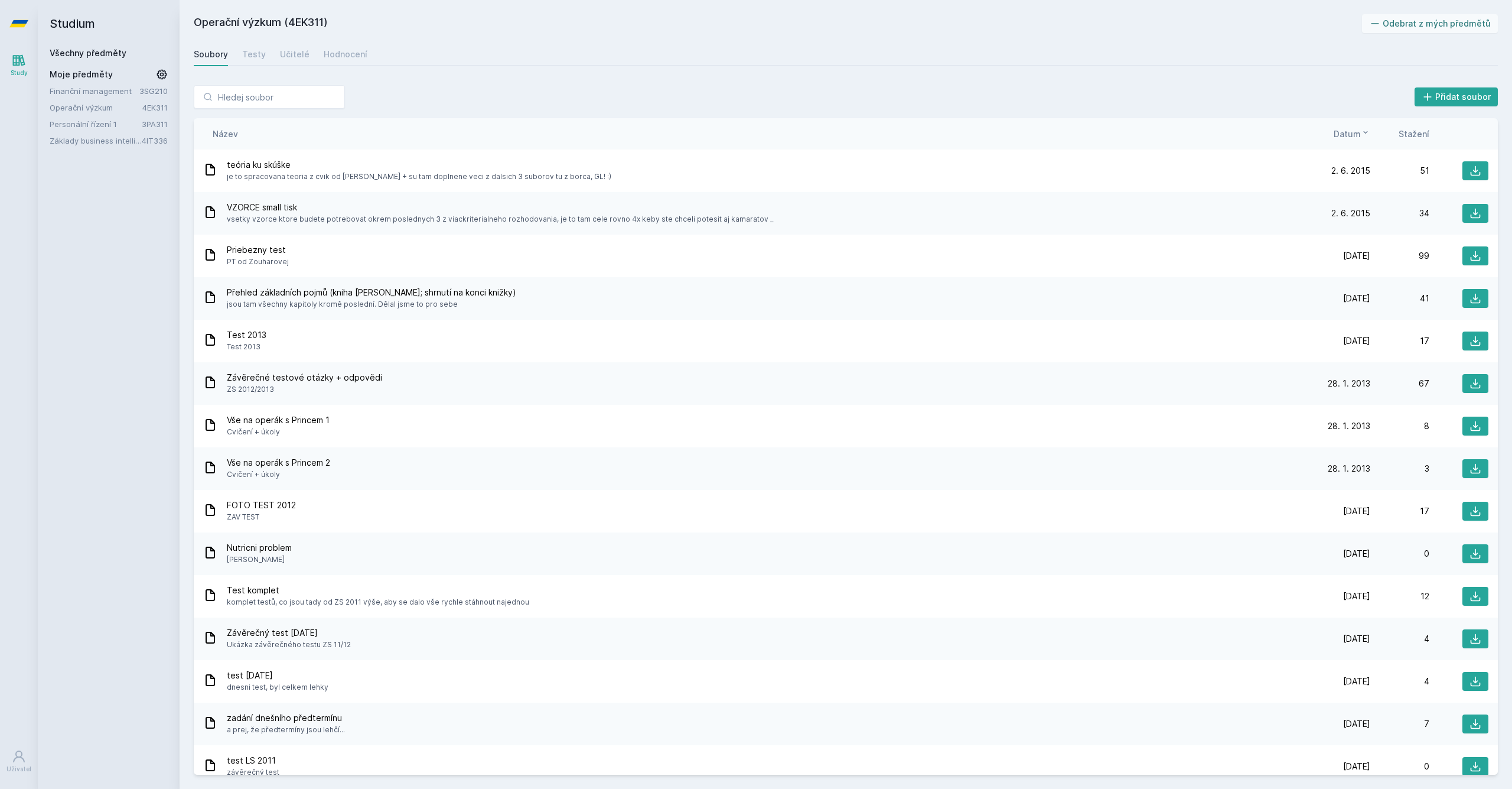
click at [104, 127] on link "Personální řízení 1" at bounding box center [96, 124] width 92 height 12
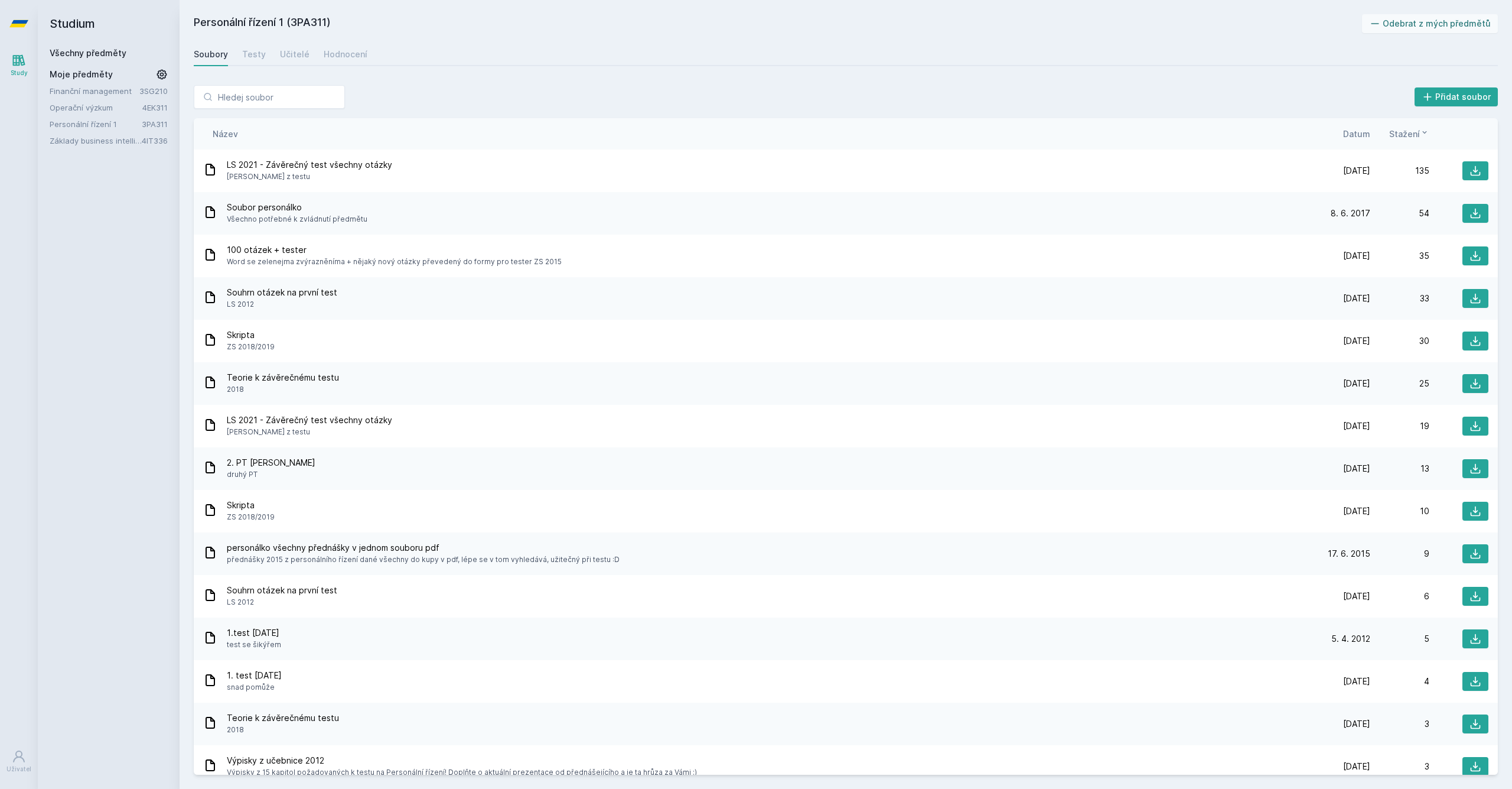
click at [1350, 136] on span "Datum" at bounding box center [1356, 134] width 27 height 13
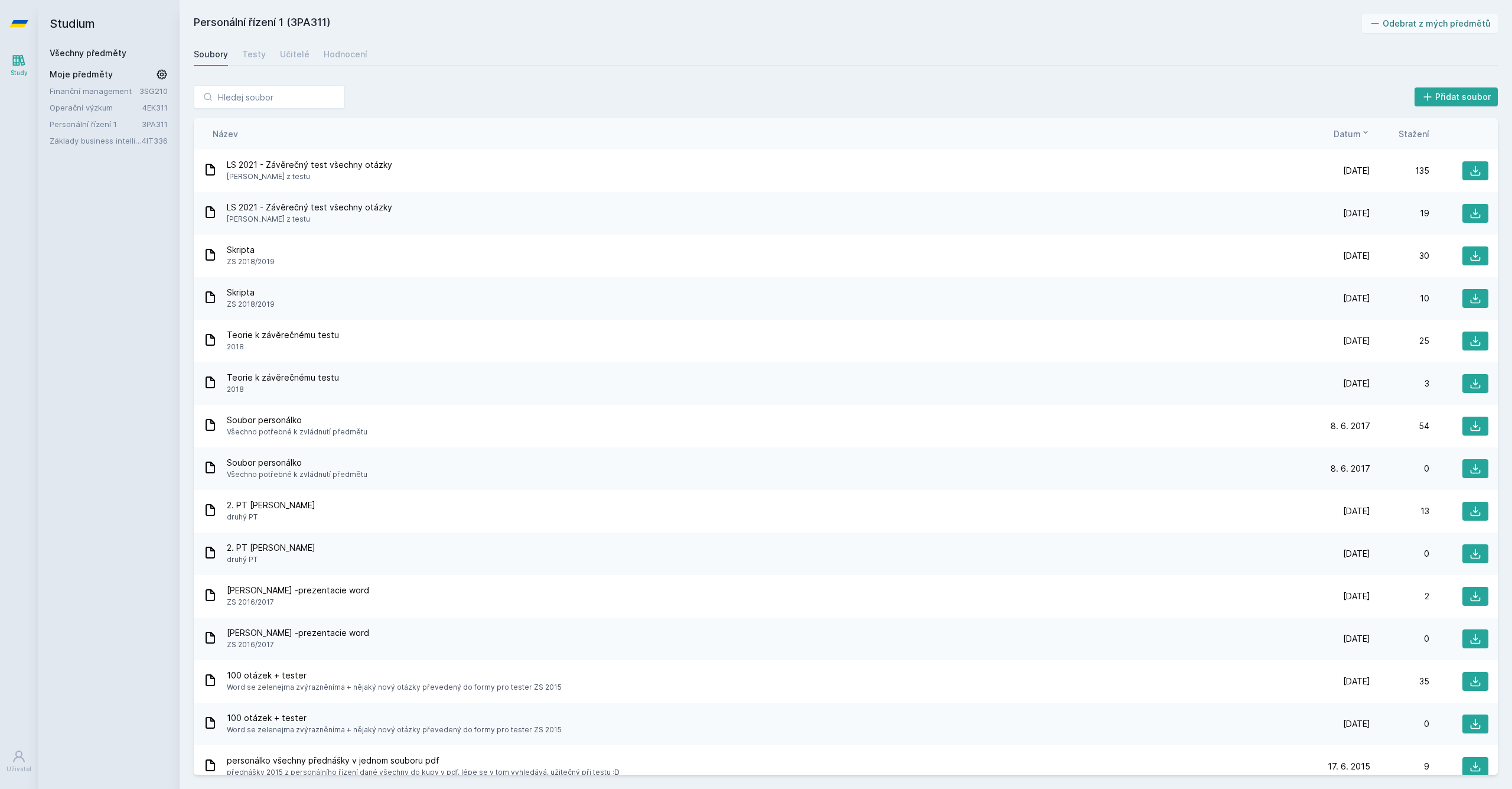
click at [81, 88] on link "Finanční management" at bounding box center [95, 90] width 90 height 12
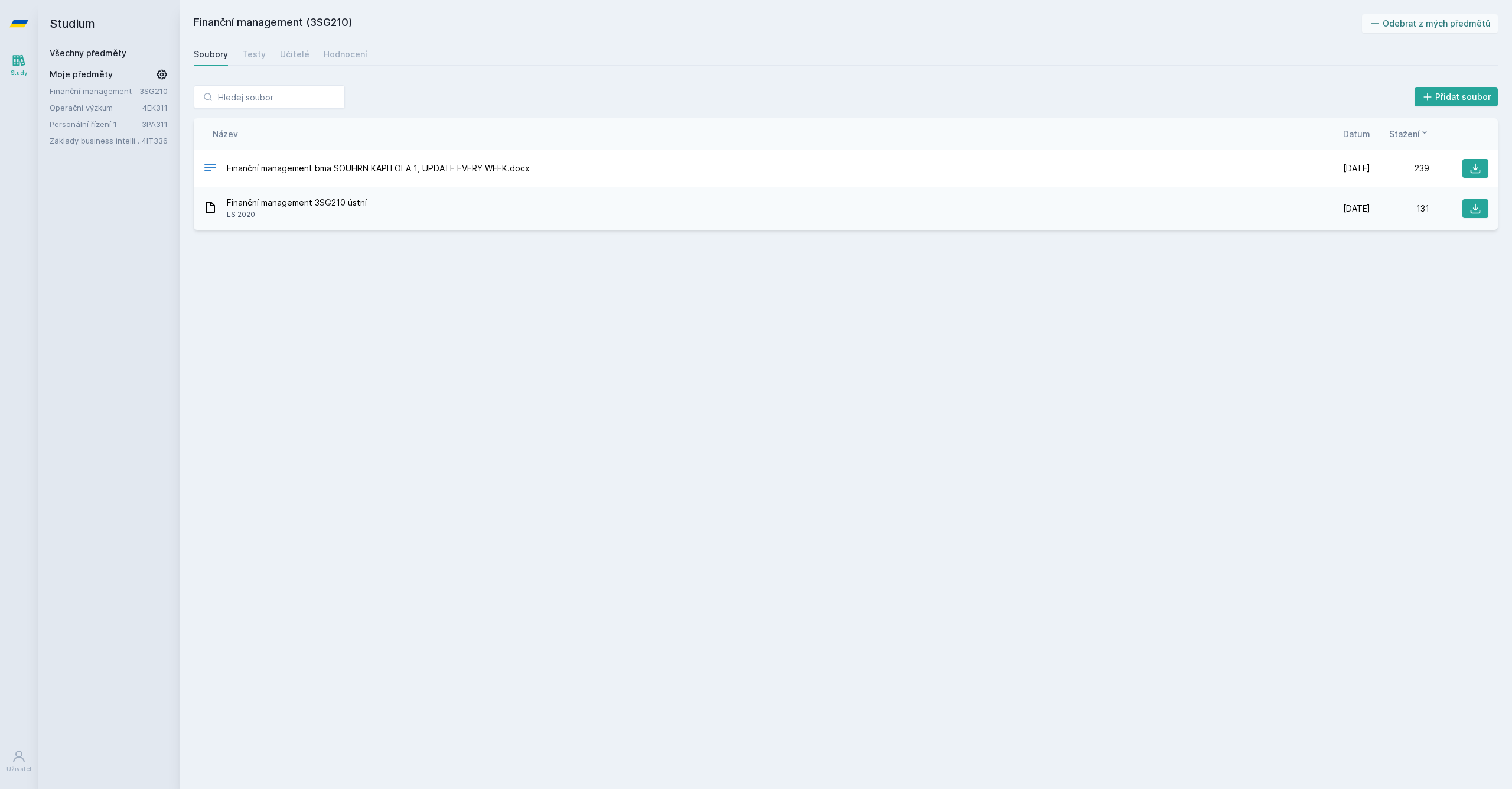
click at [86, 137] on link "Základy business intelligence" at bounding box center [96, 140] width 92 height 12
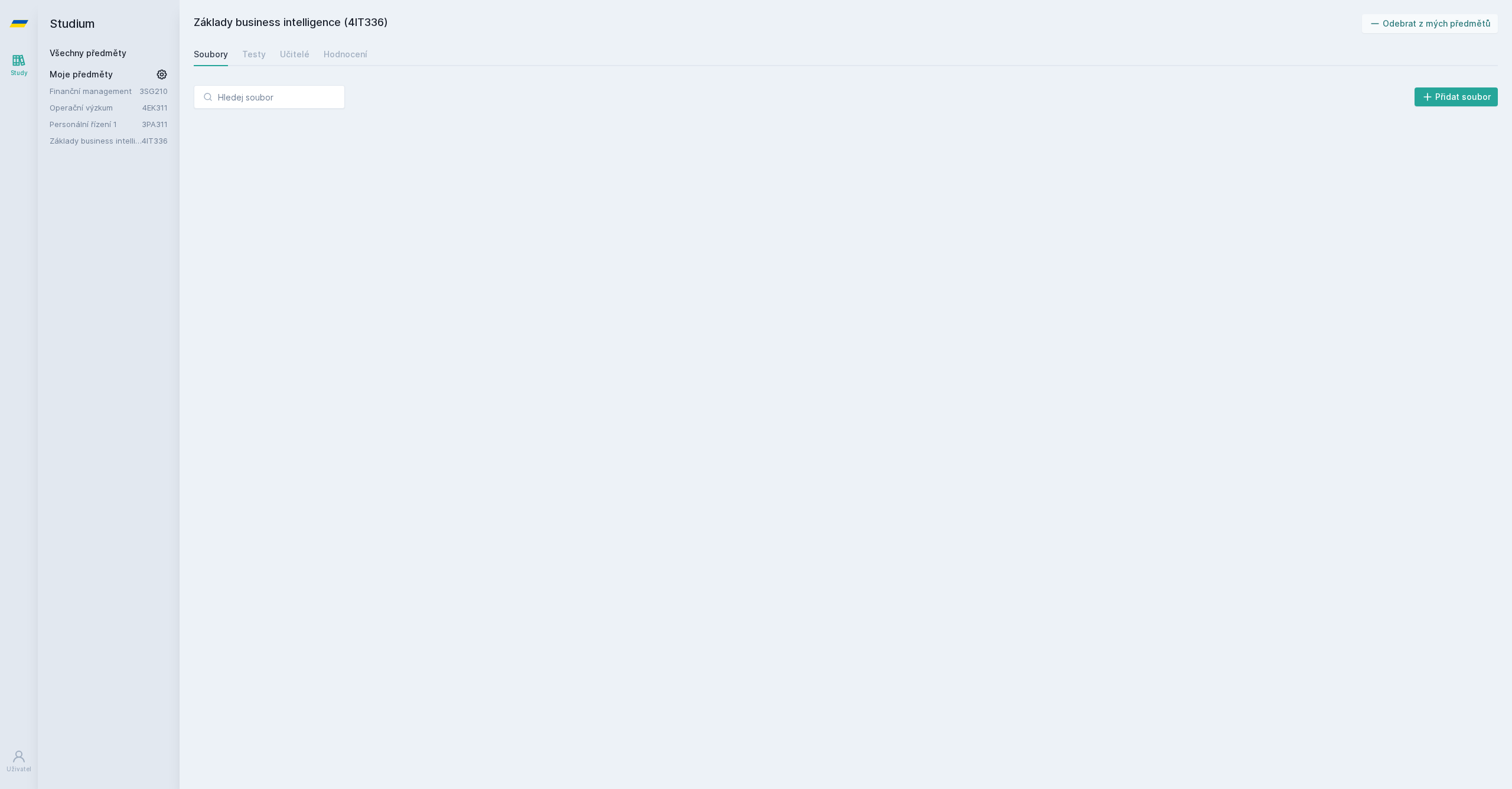
click at [131, 140] on link "Základy business intelligence" at bounding box center [96, 140] width 92 height 12
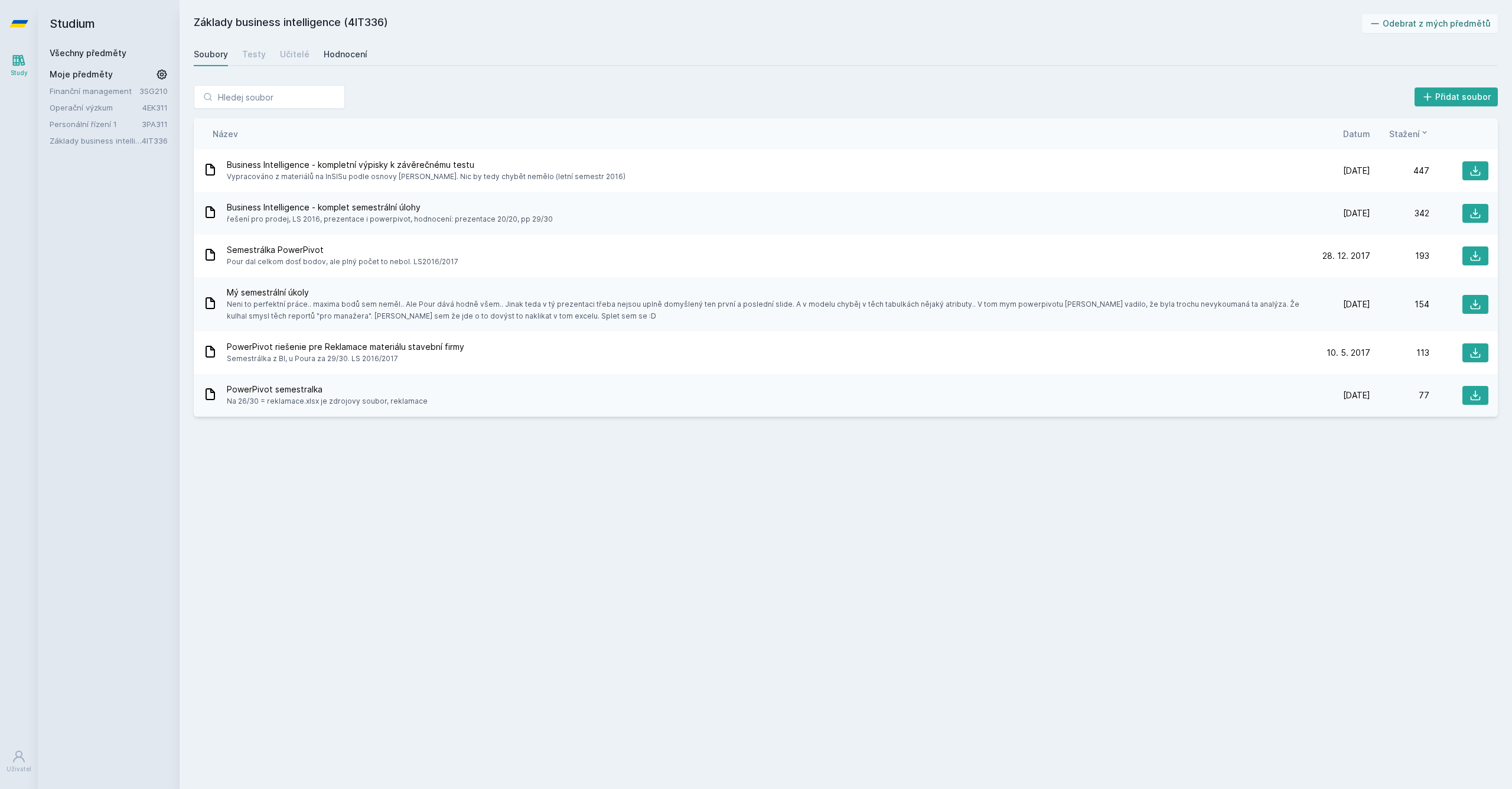
click at [333, 55] on div "Hodnocení" at bounding box center [345, 54] width 43 height 12
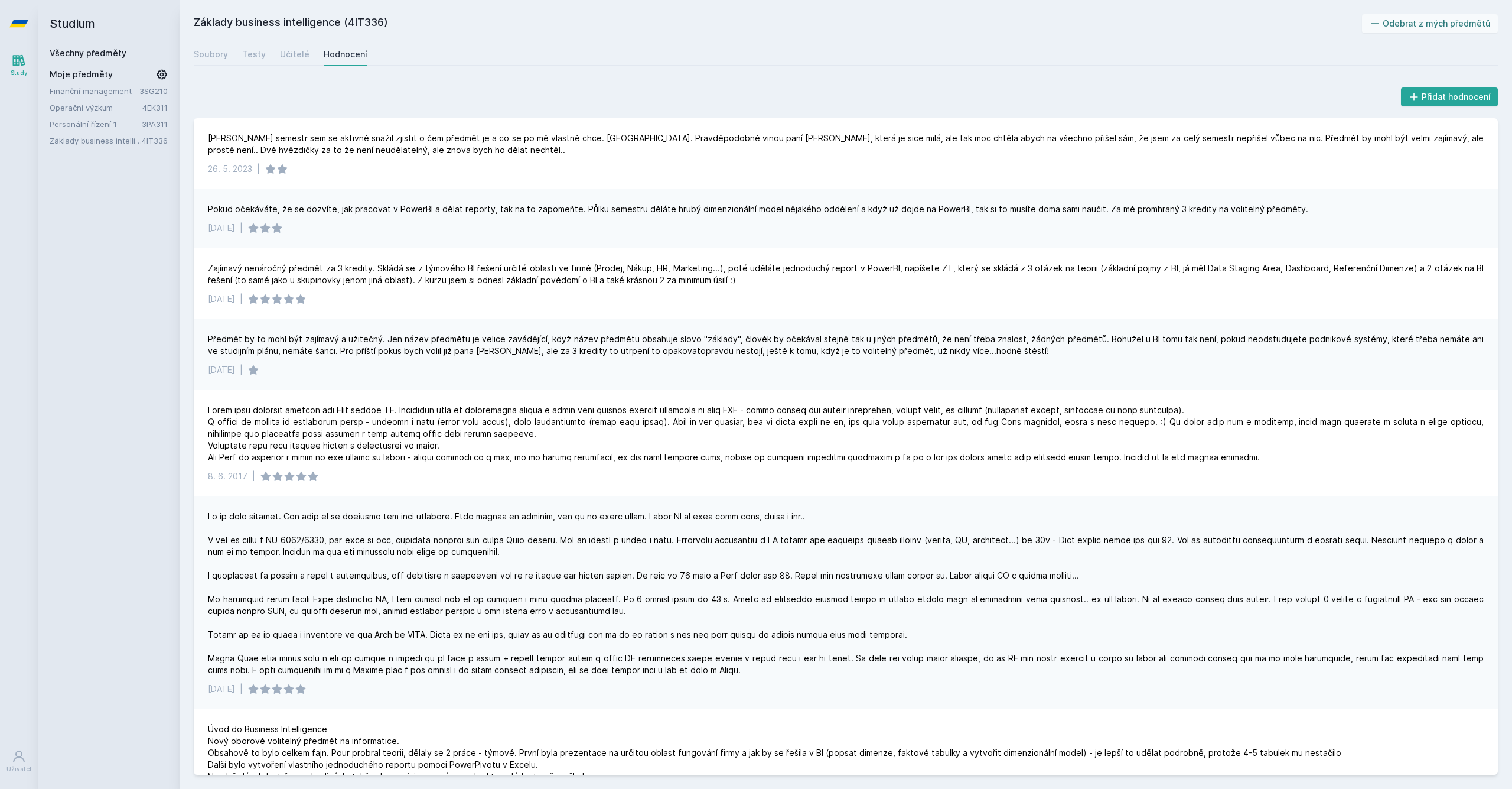
click at [6, 21] on link at bounding box center [19, 23] width 38 height 47
